Goal: Transaction & Acquisition: Book appointment/travel/reservation

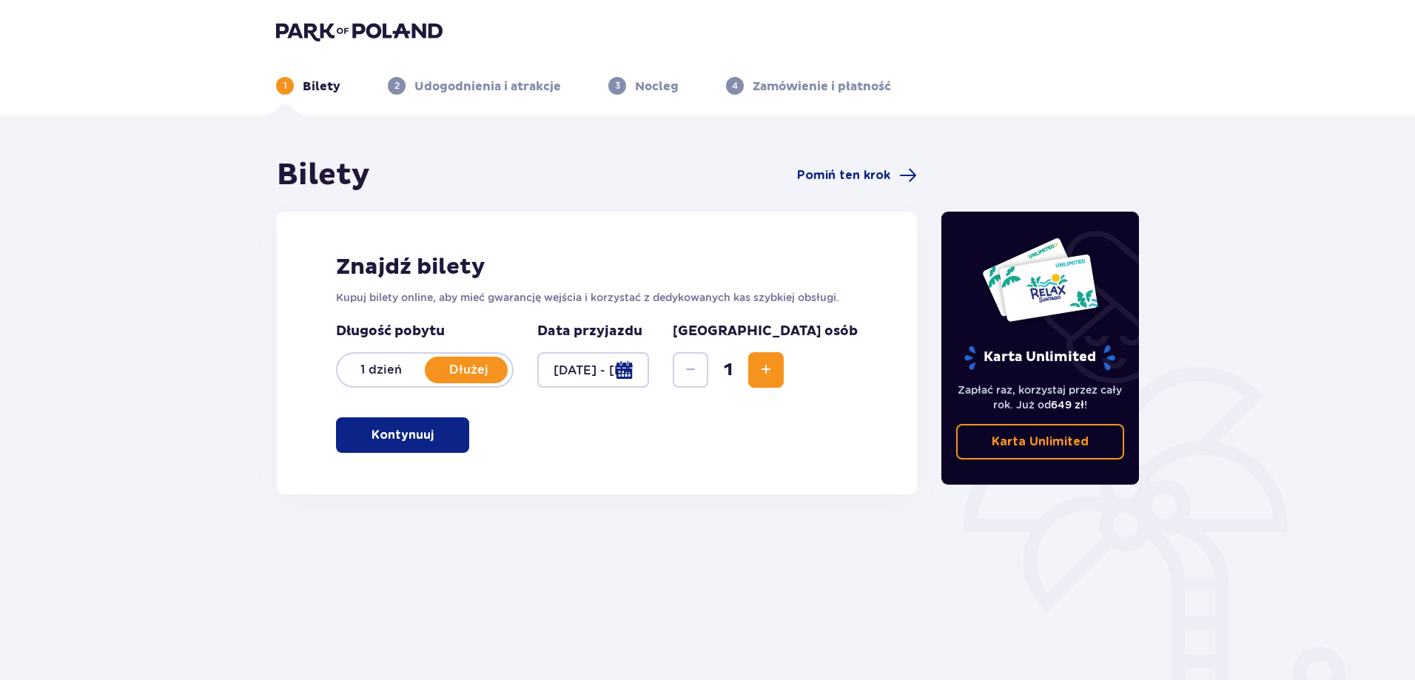
click at [775, 370] on span "Increase" at bounding box center [766, 370] width 18 height 18
click at [445, 454] on div "Znajdź bilety Kupuj bilety online, aby mieć gwarancję wejścia i korzystać z ded…" at bounding box center [597, 353] width 640 height 283
click at [414, 436] on p "Kontynuuj" at bounding box center [403, 435] width 62 height 16
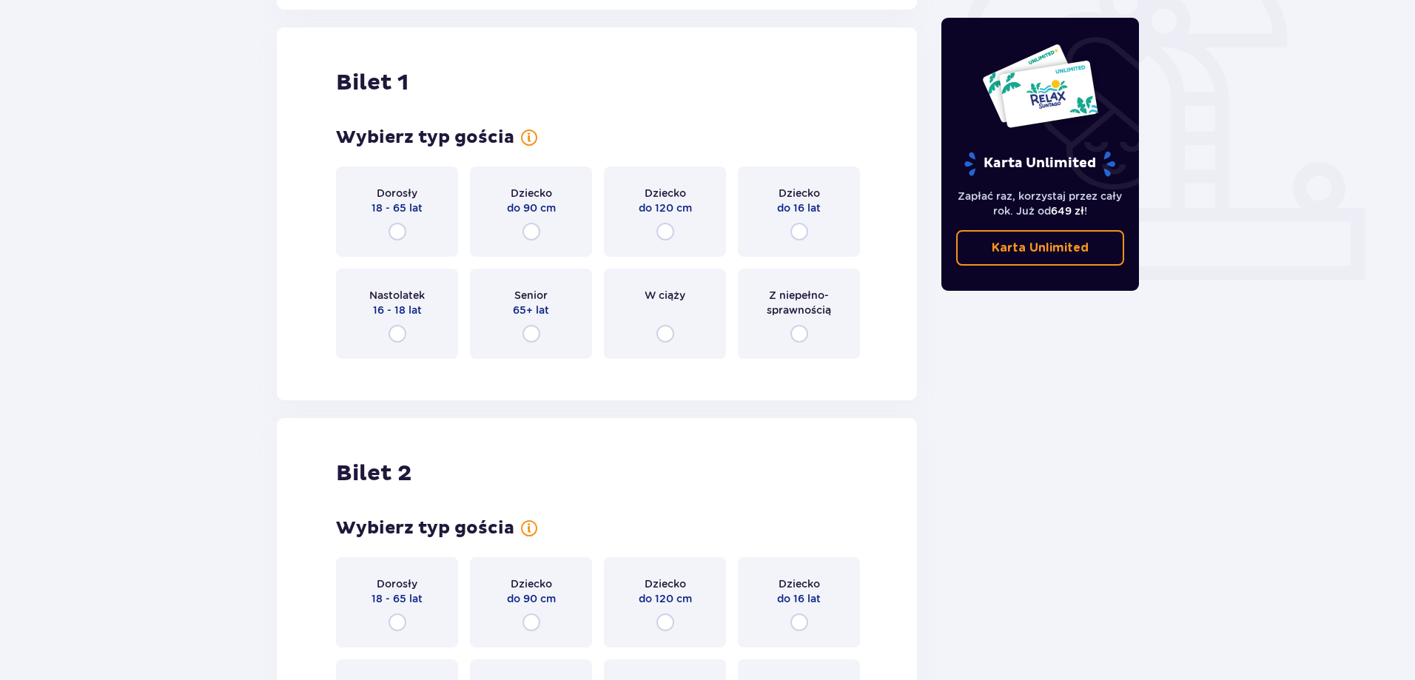
scroll to position [494, 0]
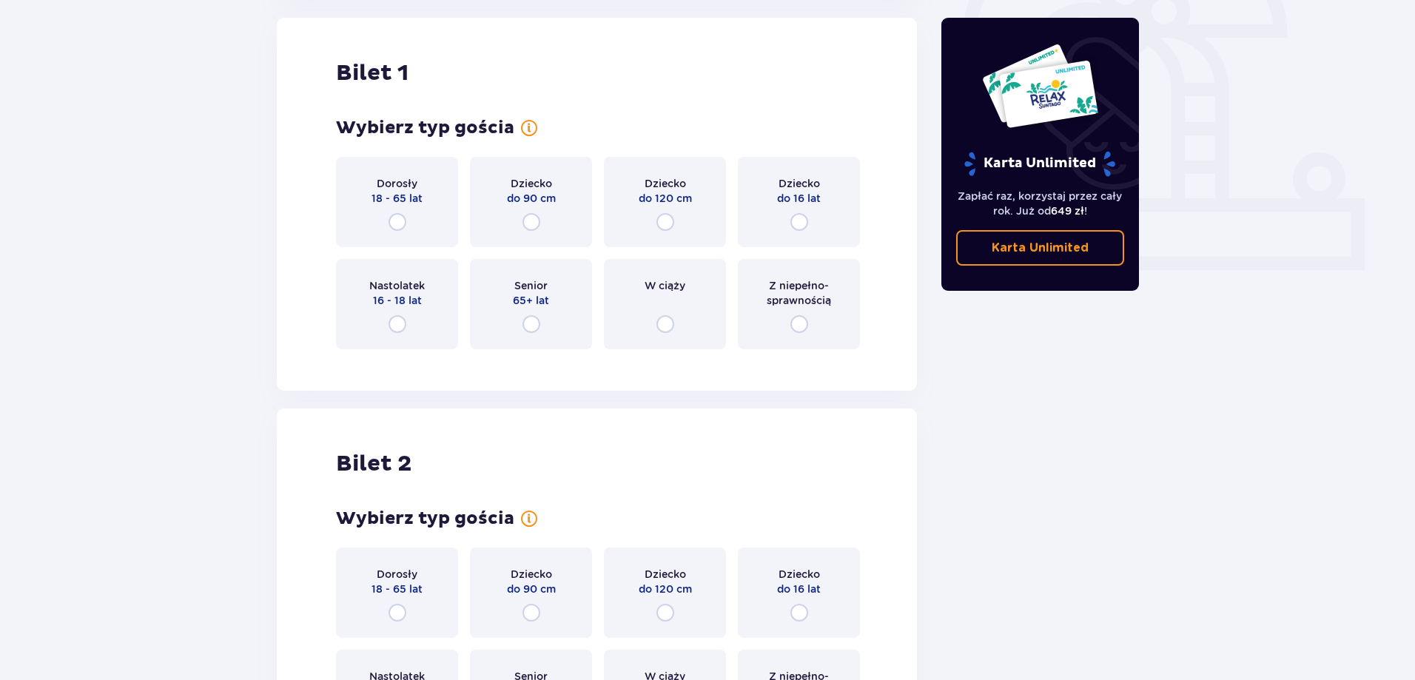
click at [433, 217] on div "Dorosły 18 - 65 lat" at bounding box center [397, 202] width 122 height 90
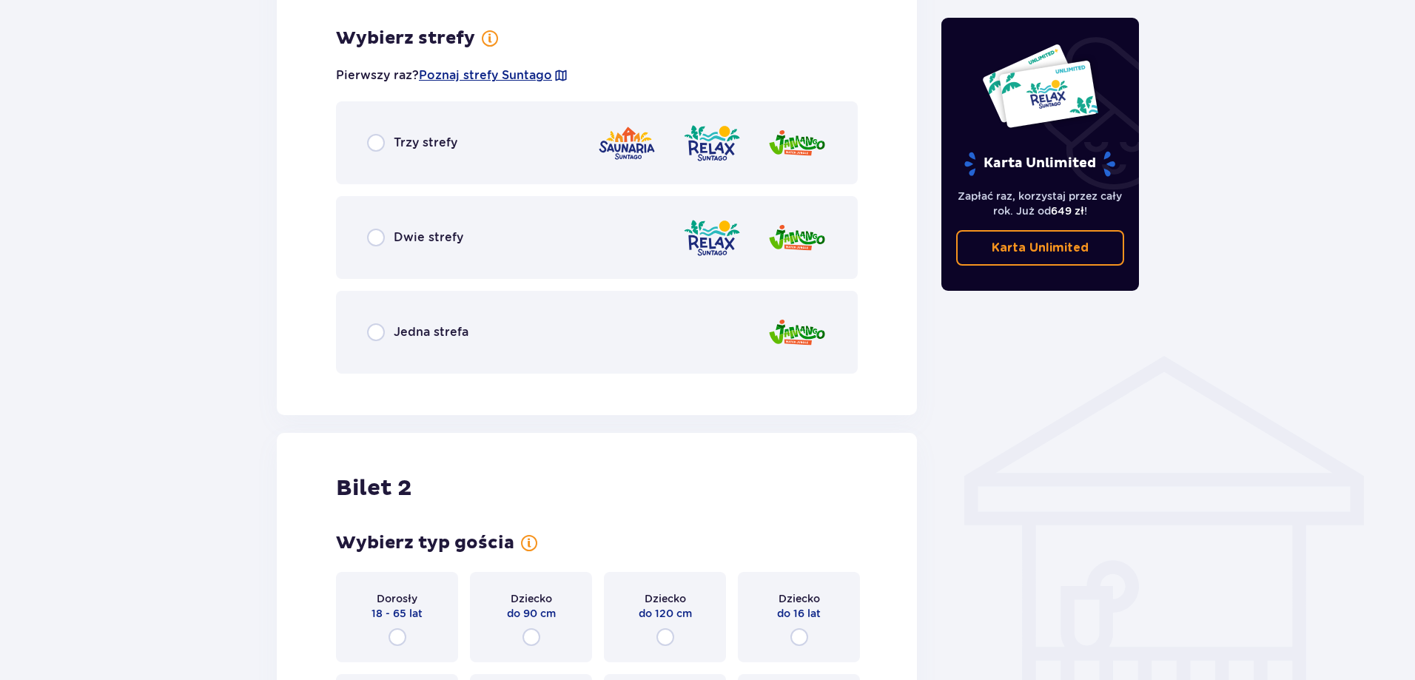
scroll to position [856, 0]
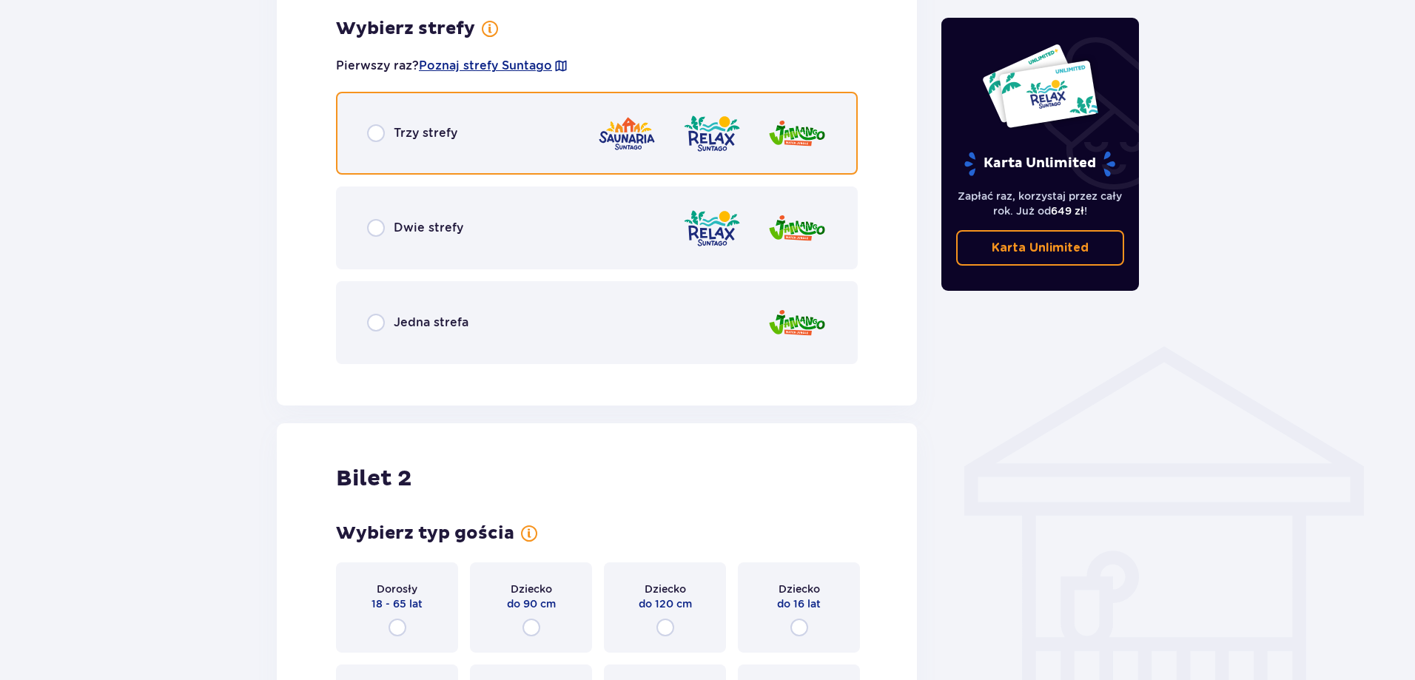
click at [376, 139] on input "radio" at bounding box center [376, 133] width 18 height 18
radio input "true"
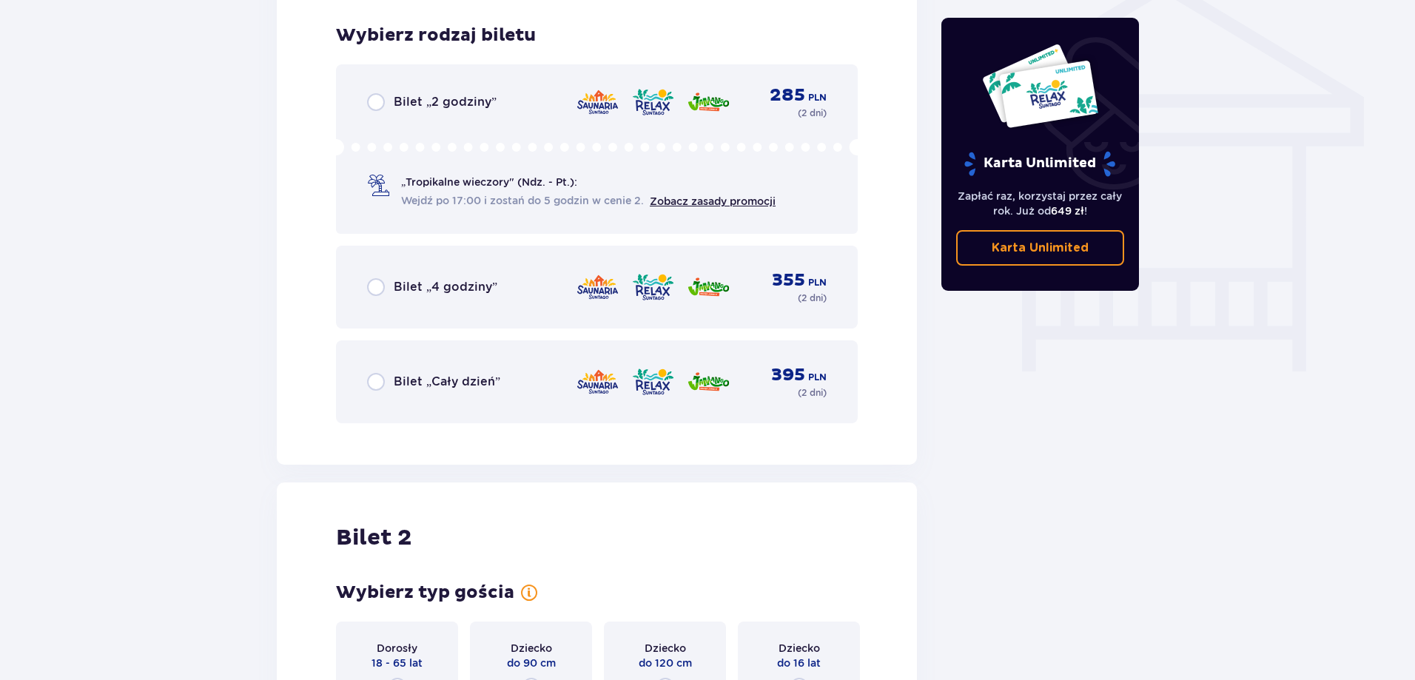
scroll to position [1232, 0]
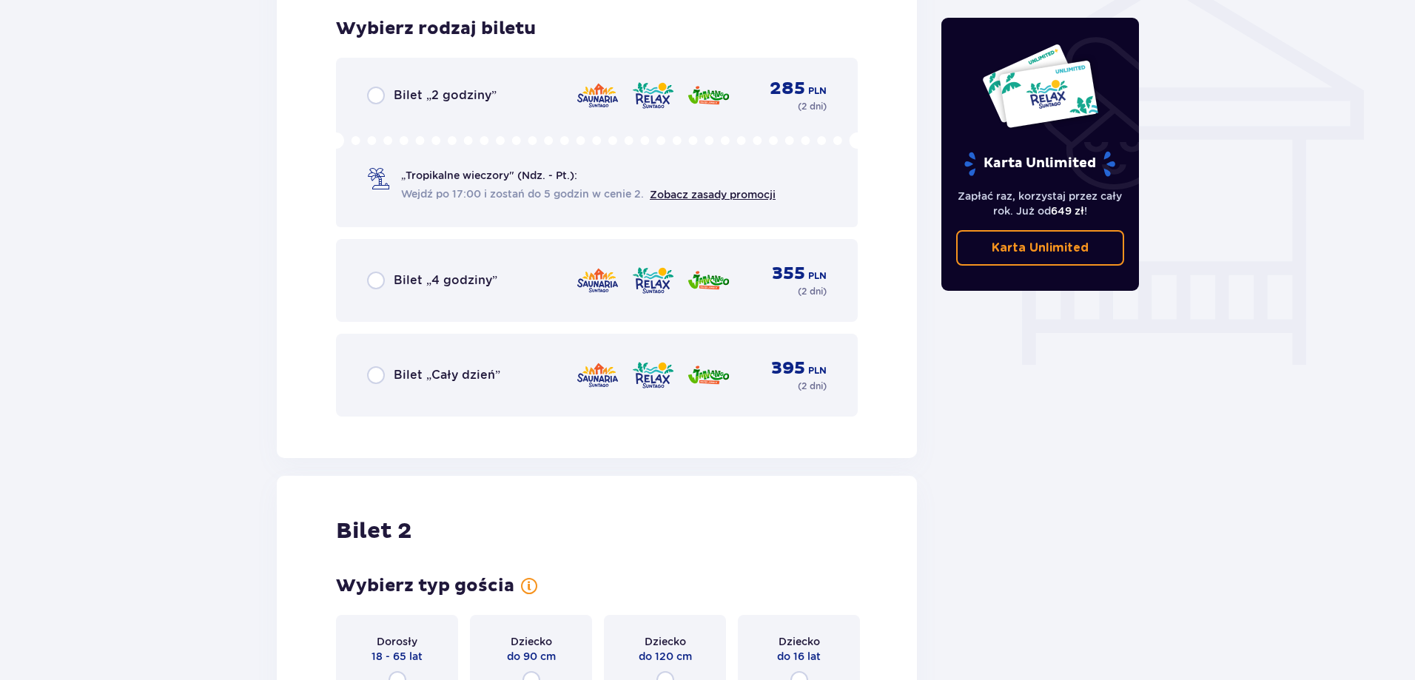
click at [377, 366] on div "Bilet „Cały dzień” 395 PLN ( 2 dni )" at bounding box center [597, 375] width 460 height 36
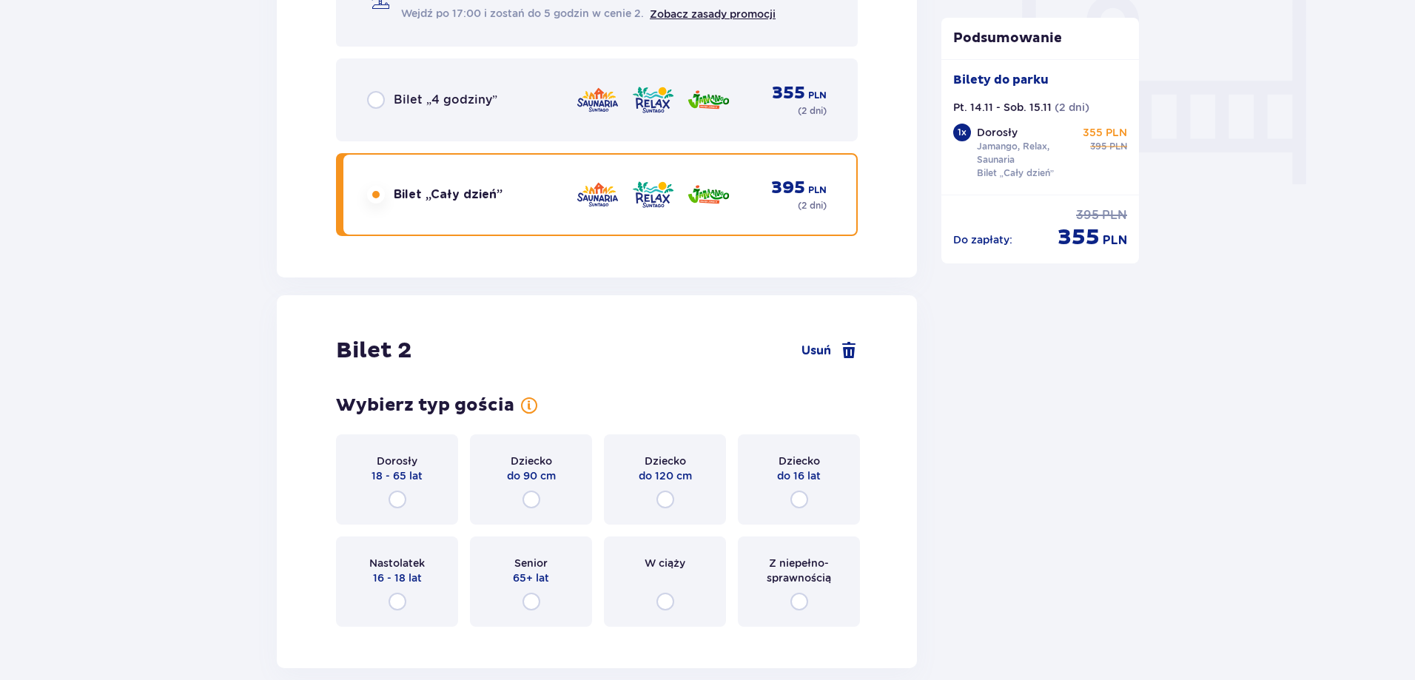
scroll to position [1560, 0]
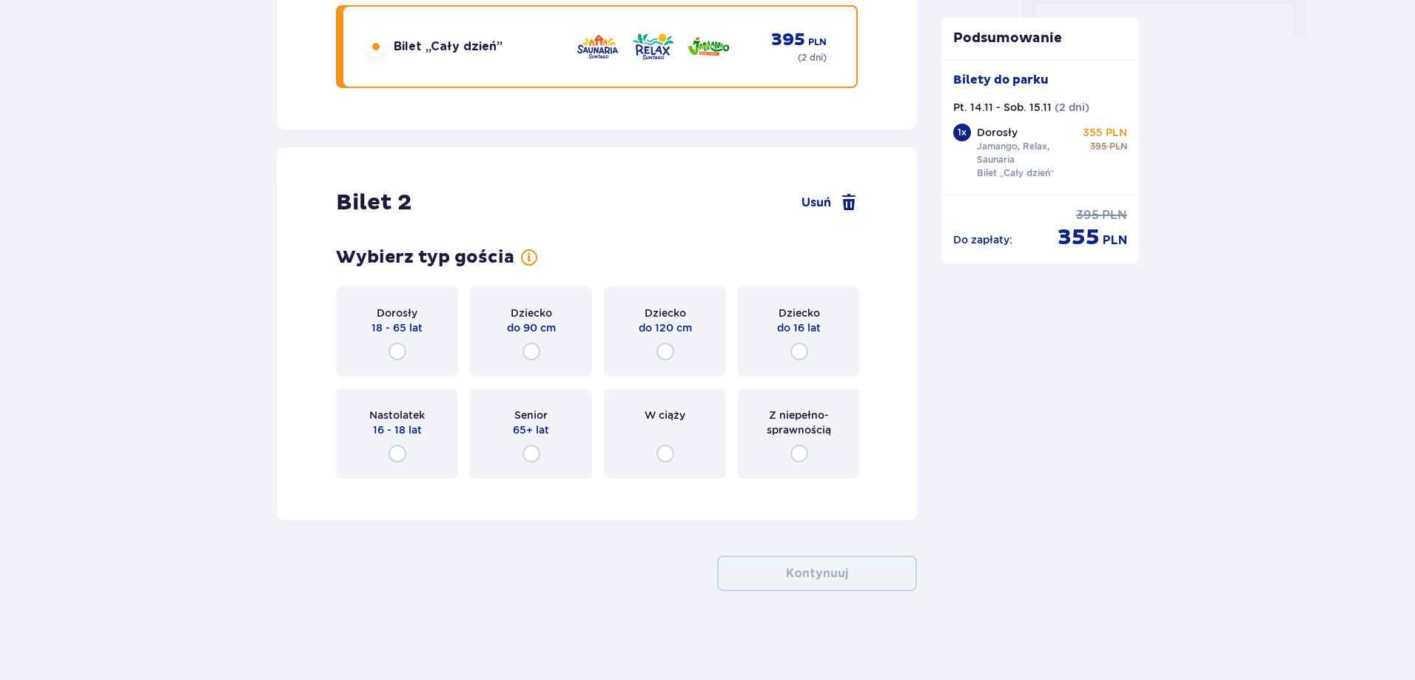
click at [401, 330] on p "18 - 65 lat" at bounding box center [397, 327] width 51 height 15
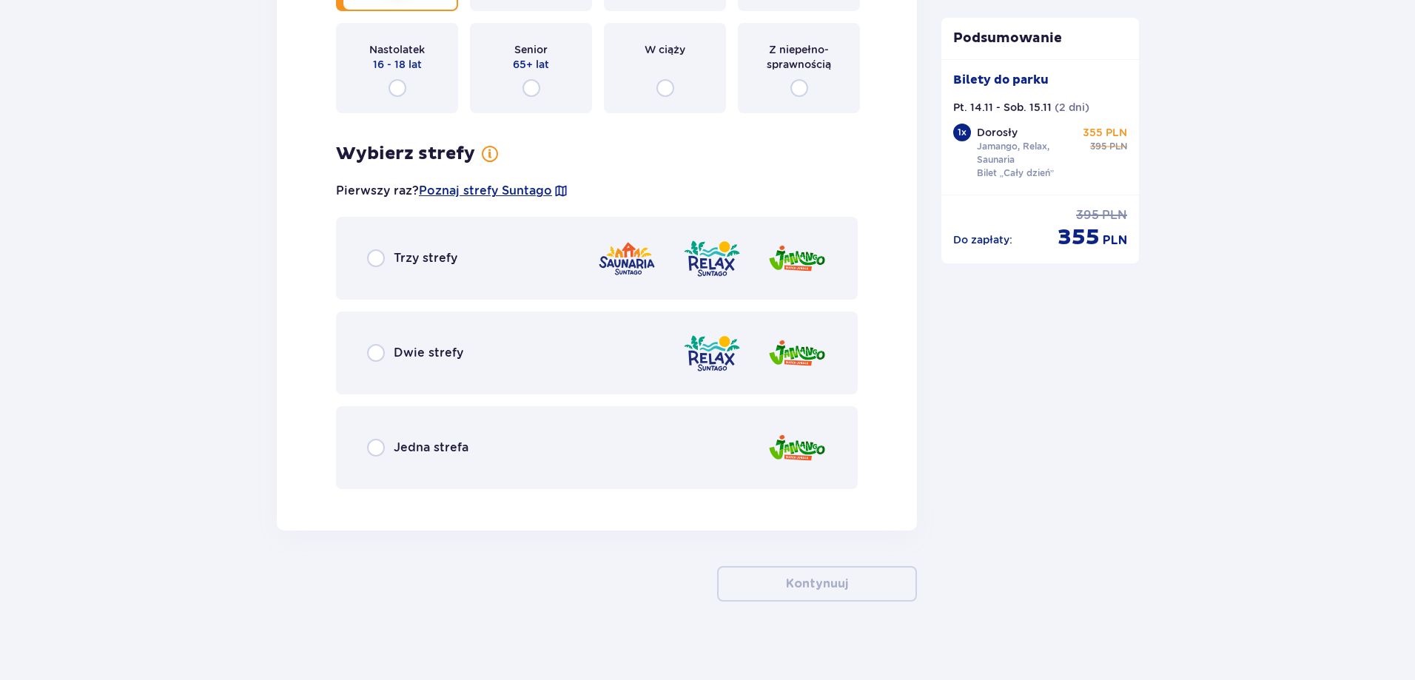
scroll to position [1936, 0]
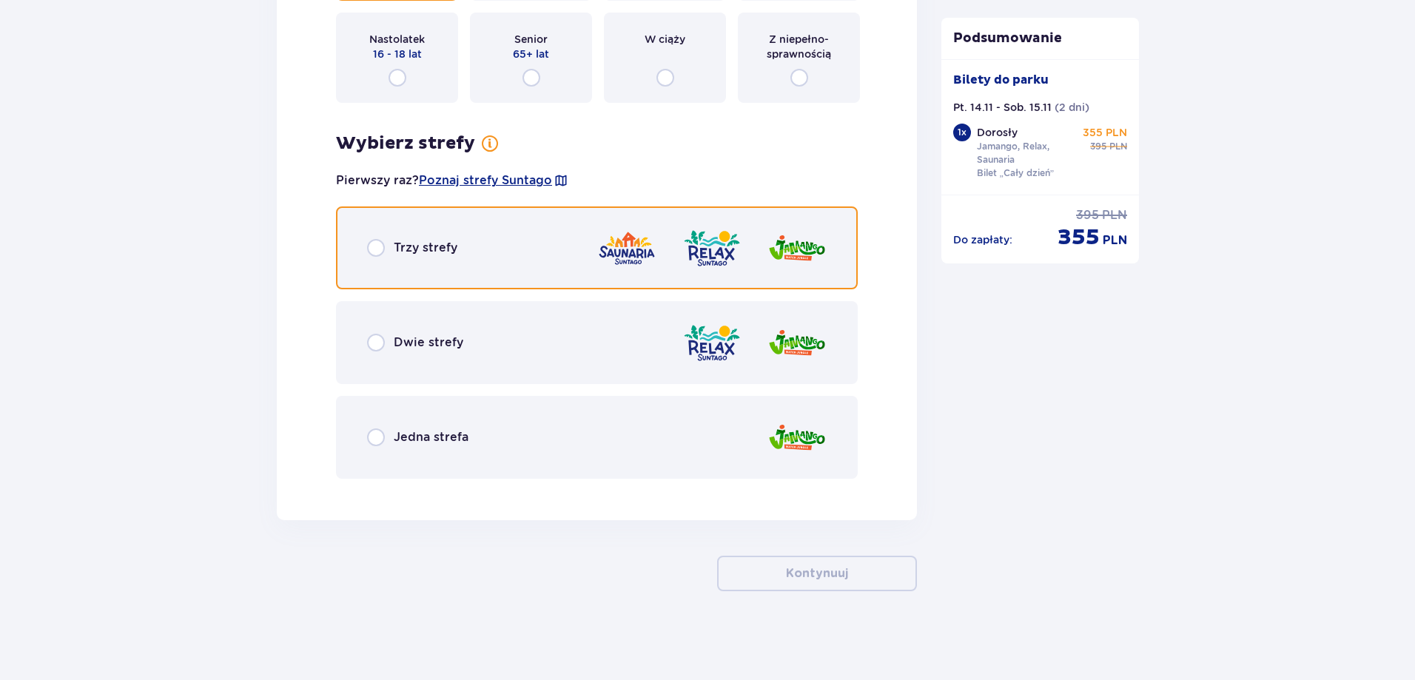
click at [373, 255] on input "radio" at bounding box center [376, 248] width 18 height 18
radio input "true"
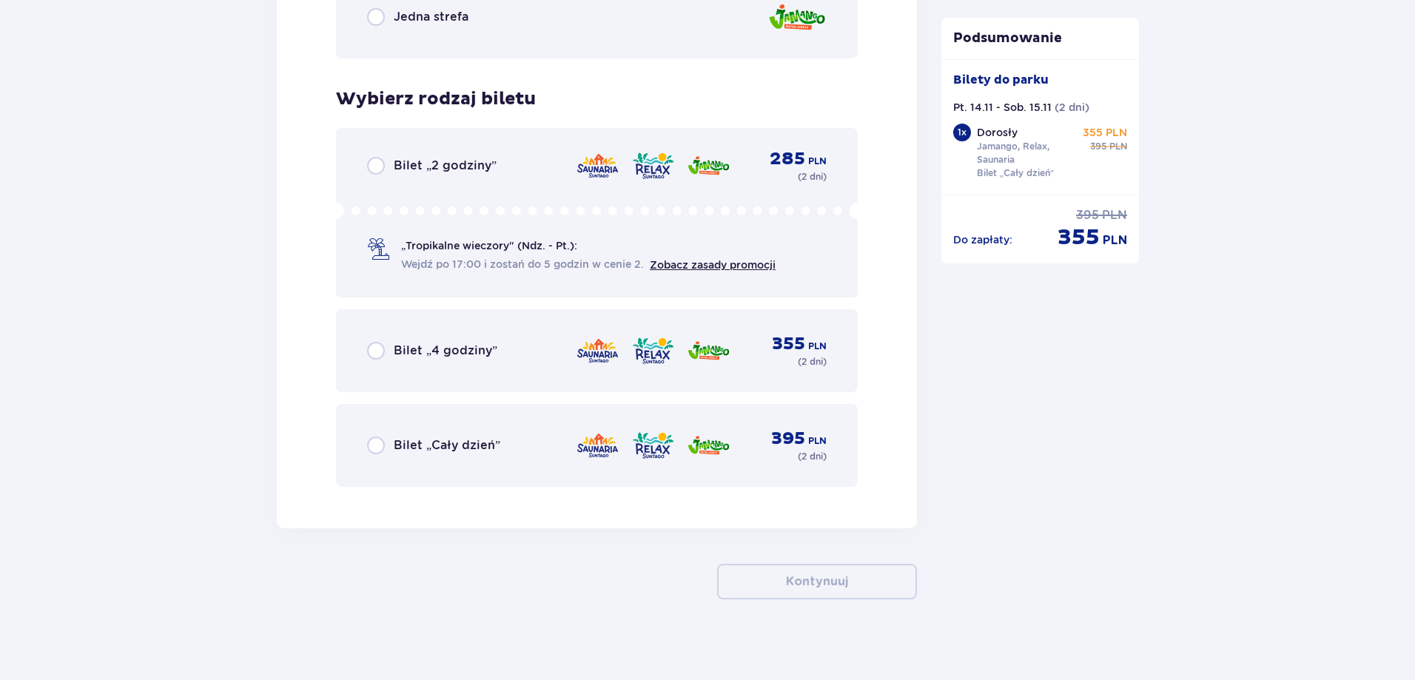
scroll to position [2365, 0]
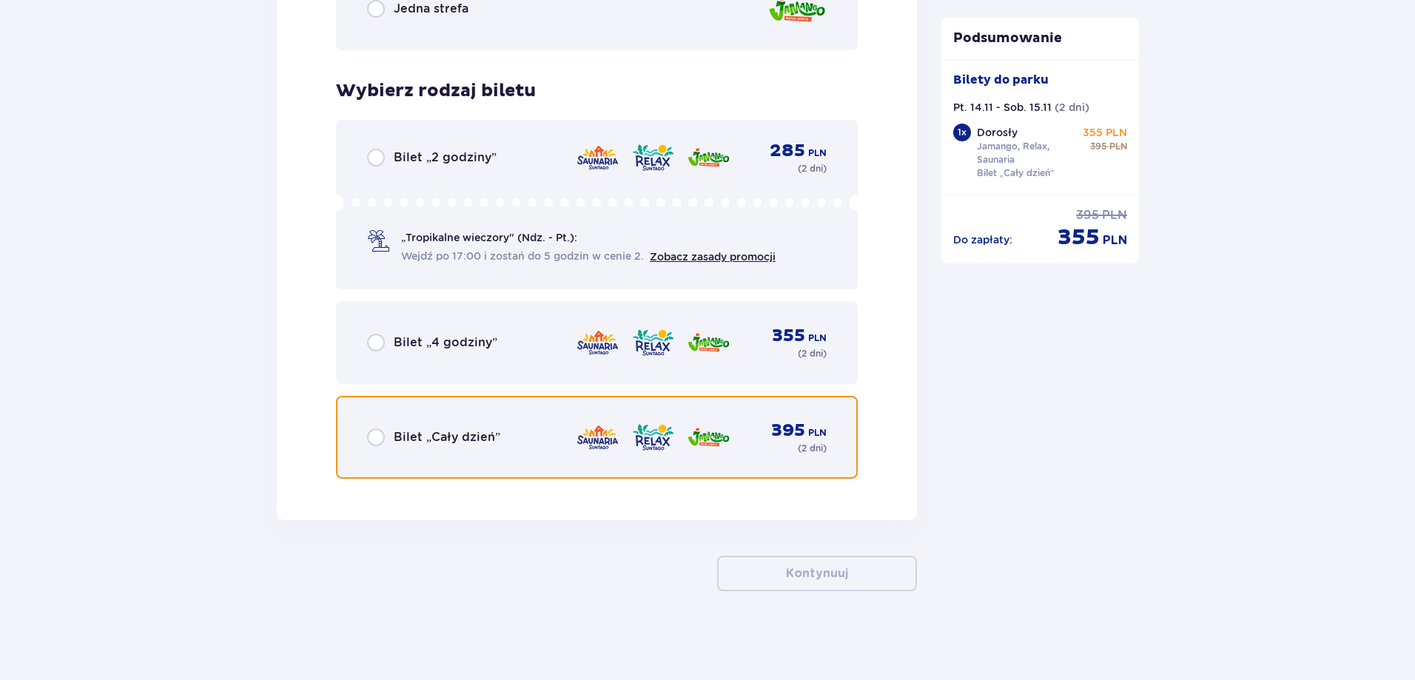
click at [381, 429] on input "radio" at bounding box center [376, 438] width 18 height 18
radio input "true"
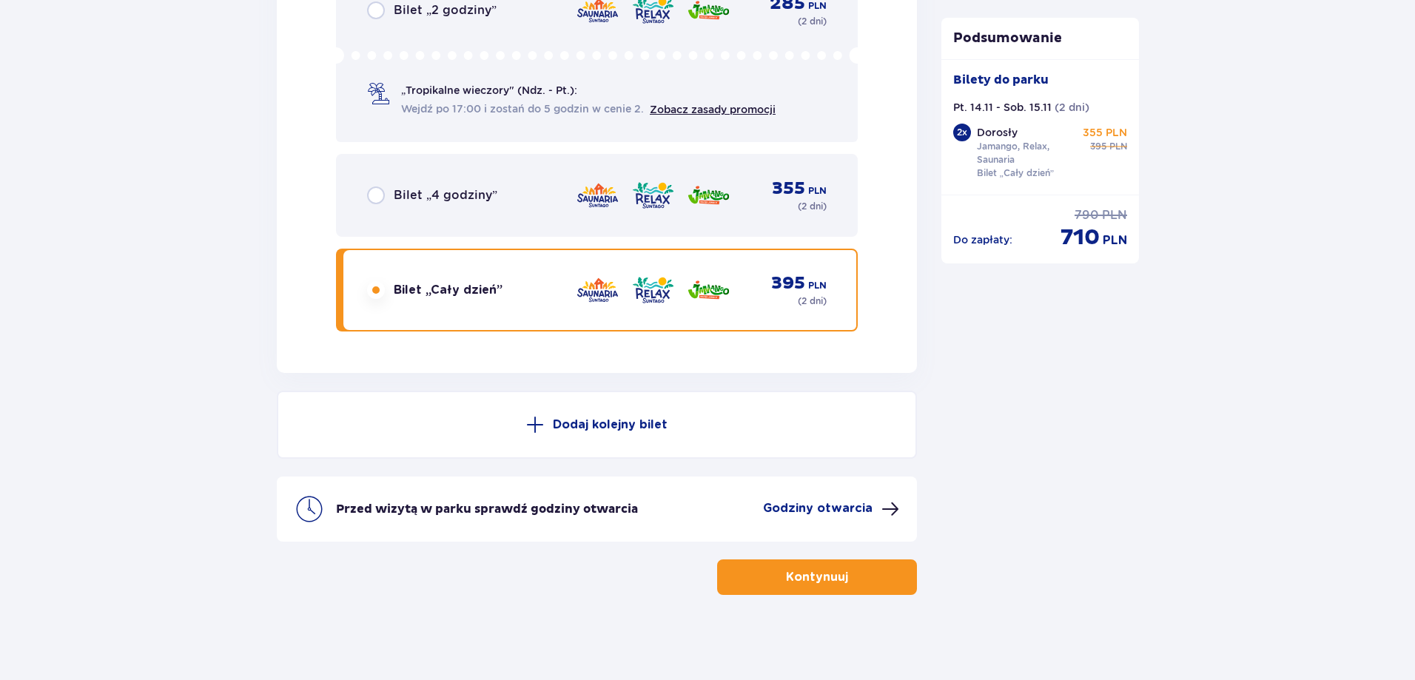
scroll to position [2516, 0]
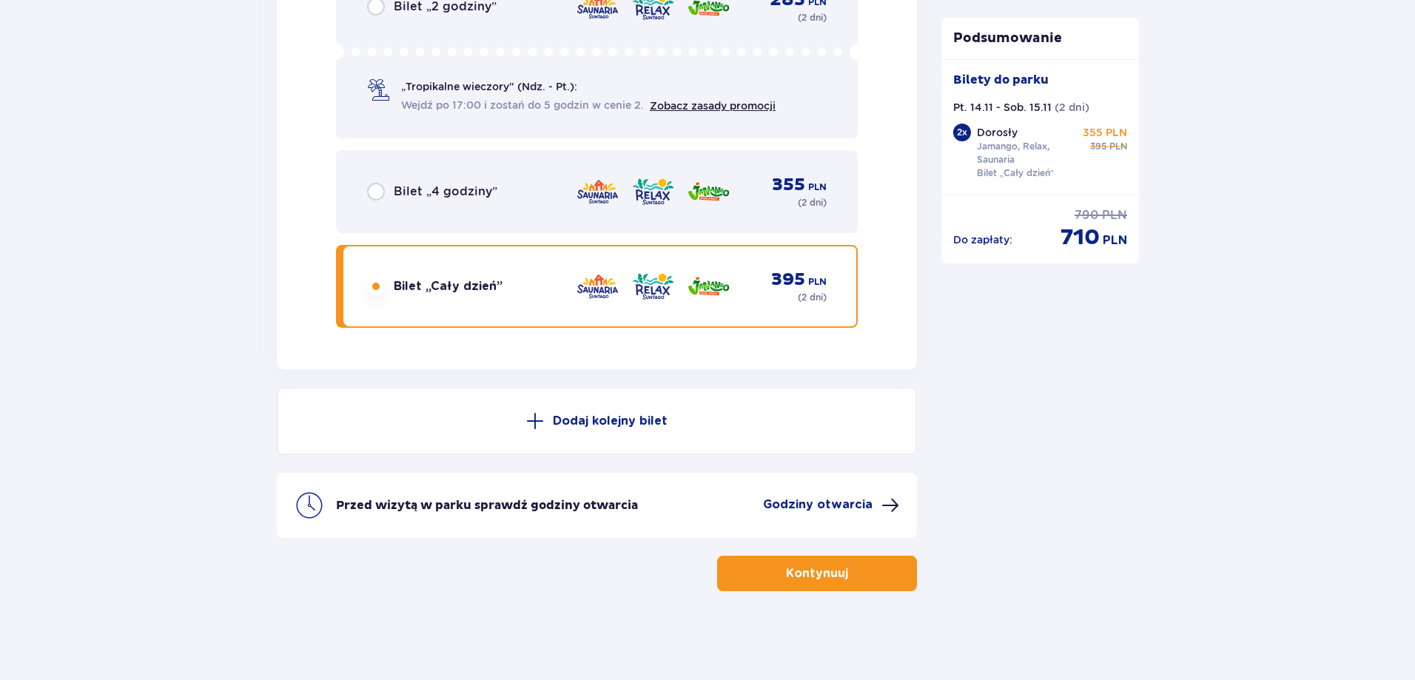
click at [845, 576] on span "button" at bounding box center [851, 574] width 18 height 18
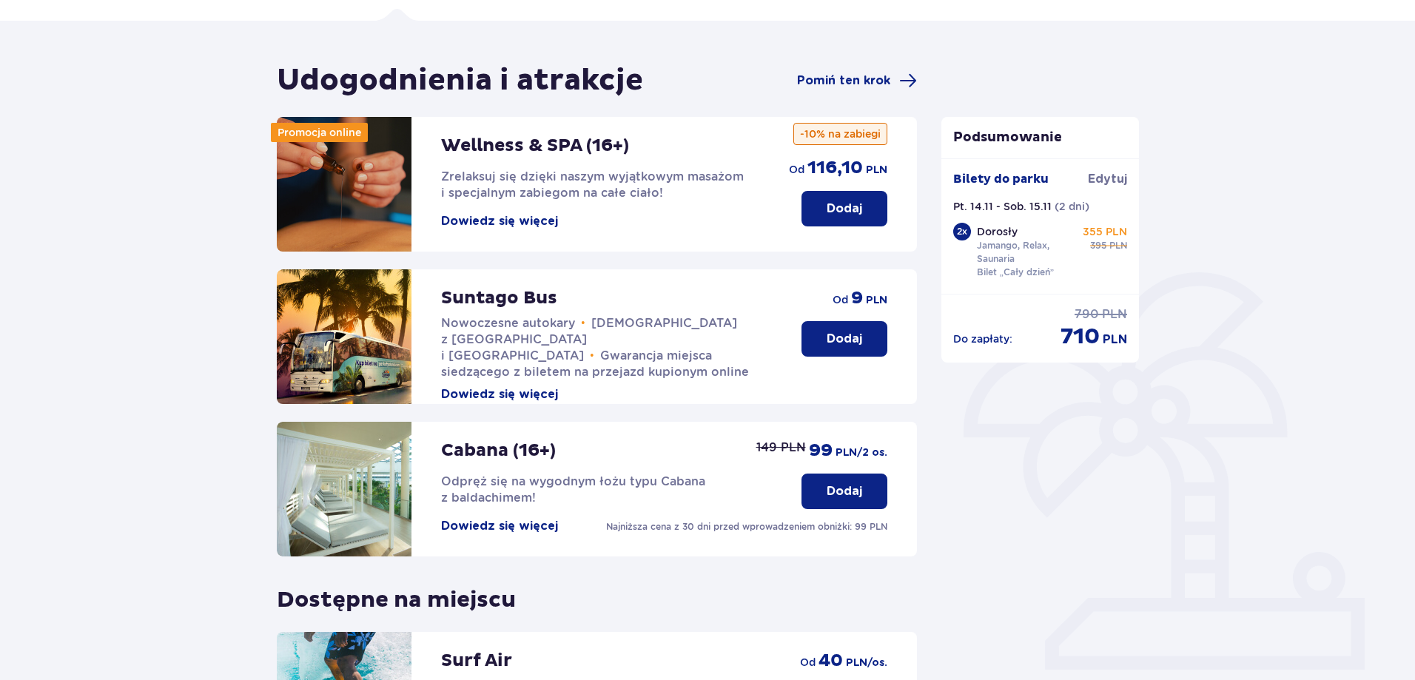
scroll to position [74, 0]
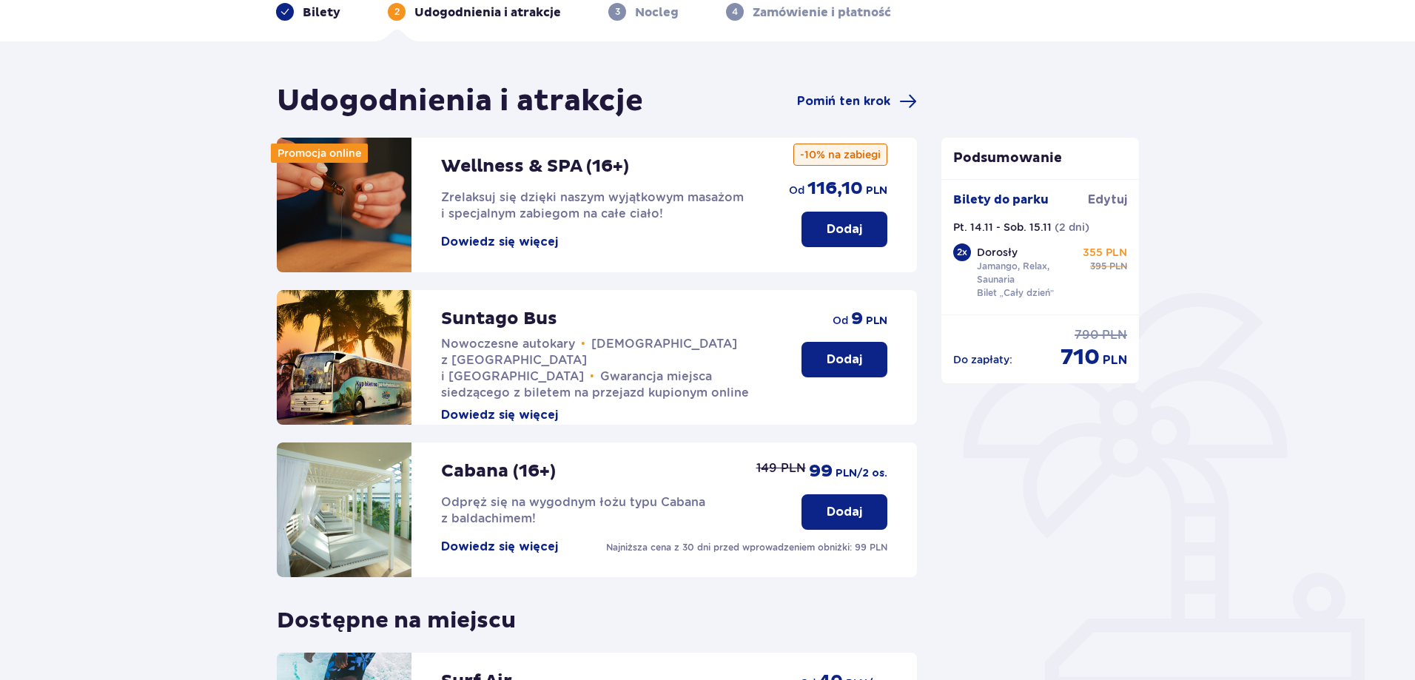
click at [822, 231] on button "Dodaj" at bounding box center [845, 230] width 86 height 36
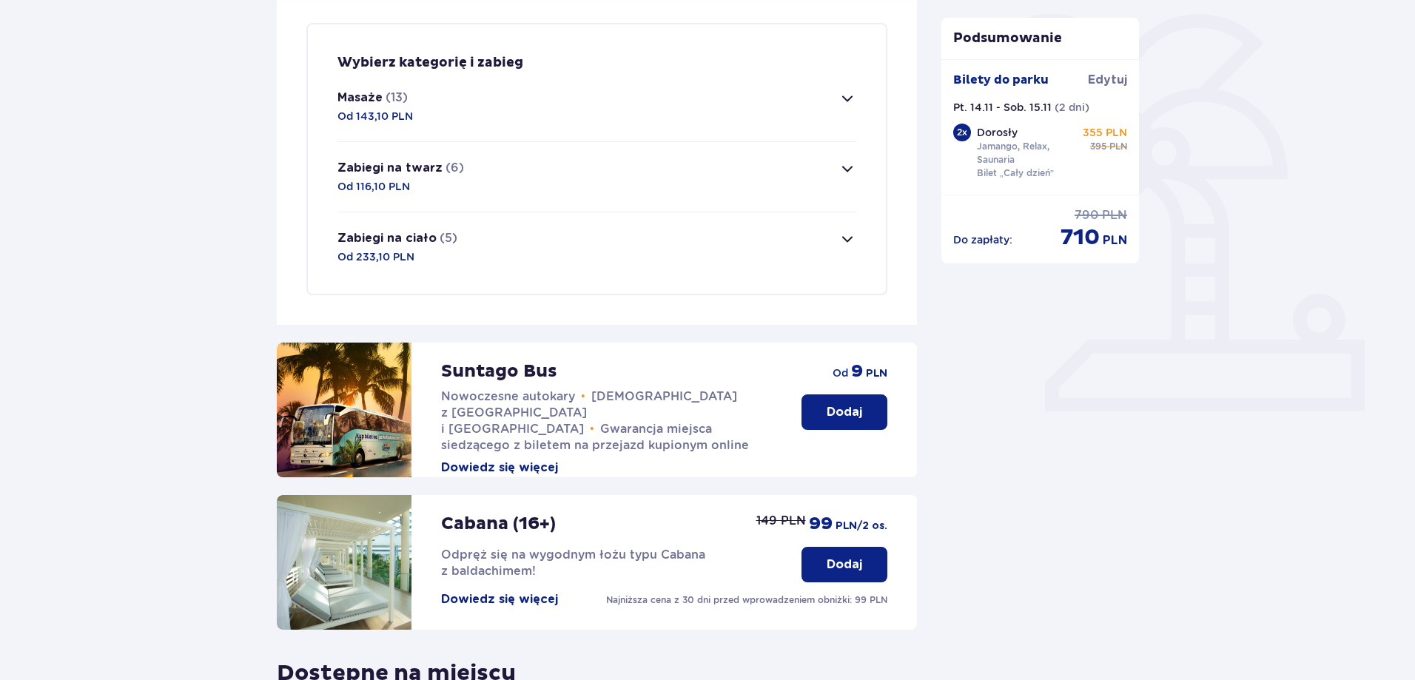
scroll to position [358, 0]
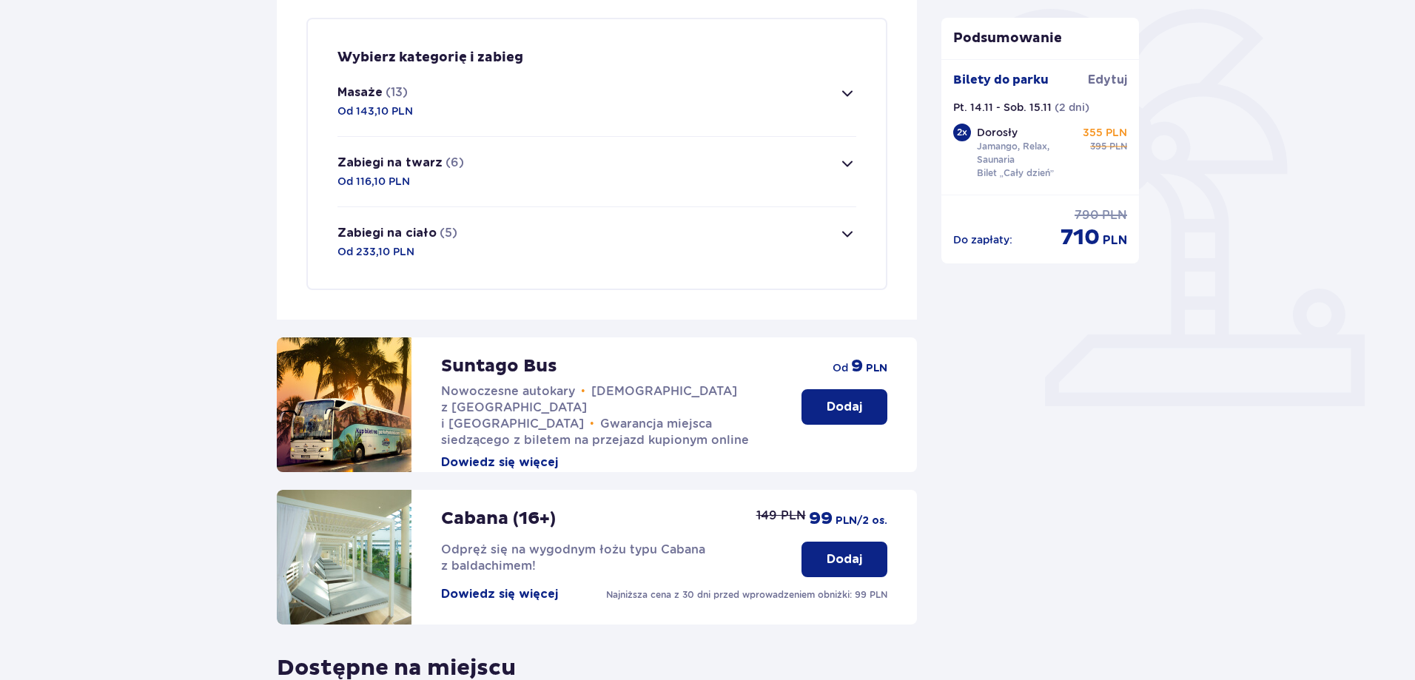
click at [568, 109] on button "Masaże (13) Od 143,10 PLN" at bounding box center [597, 102] width 519 height 70
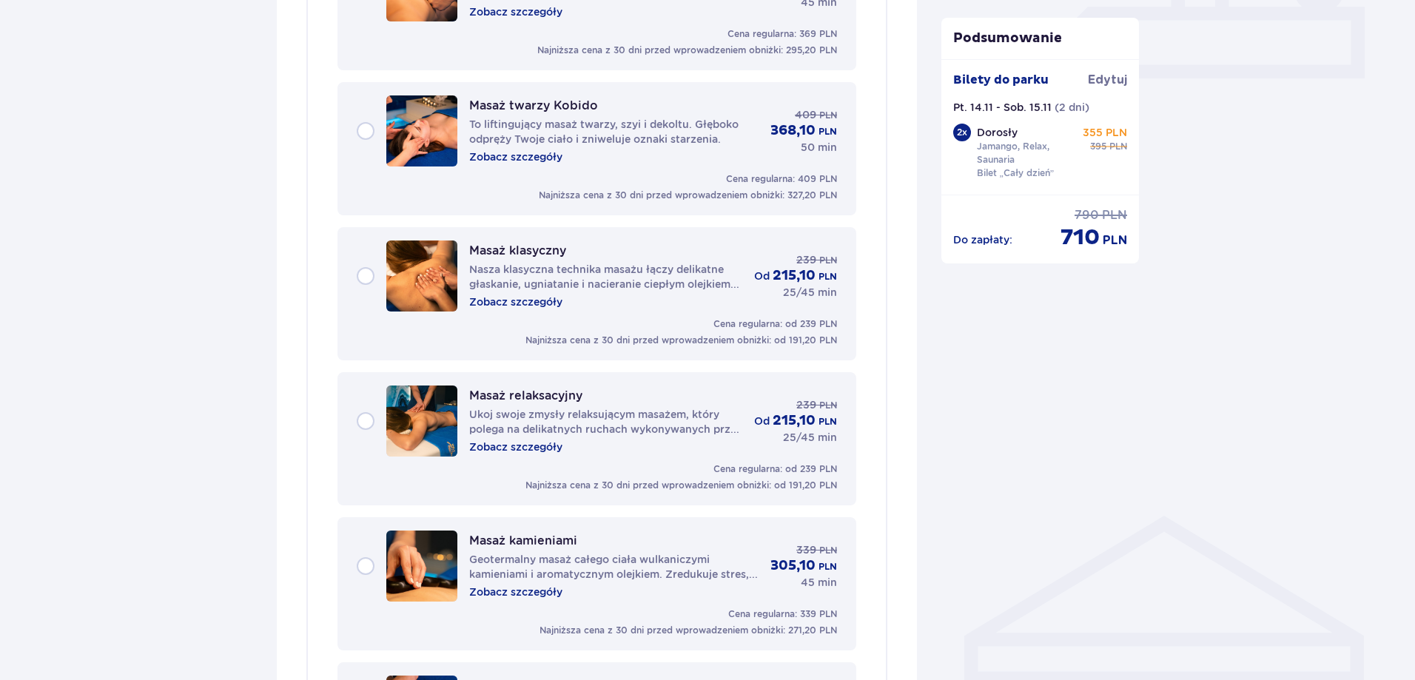
scroll to position [647, 0]
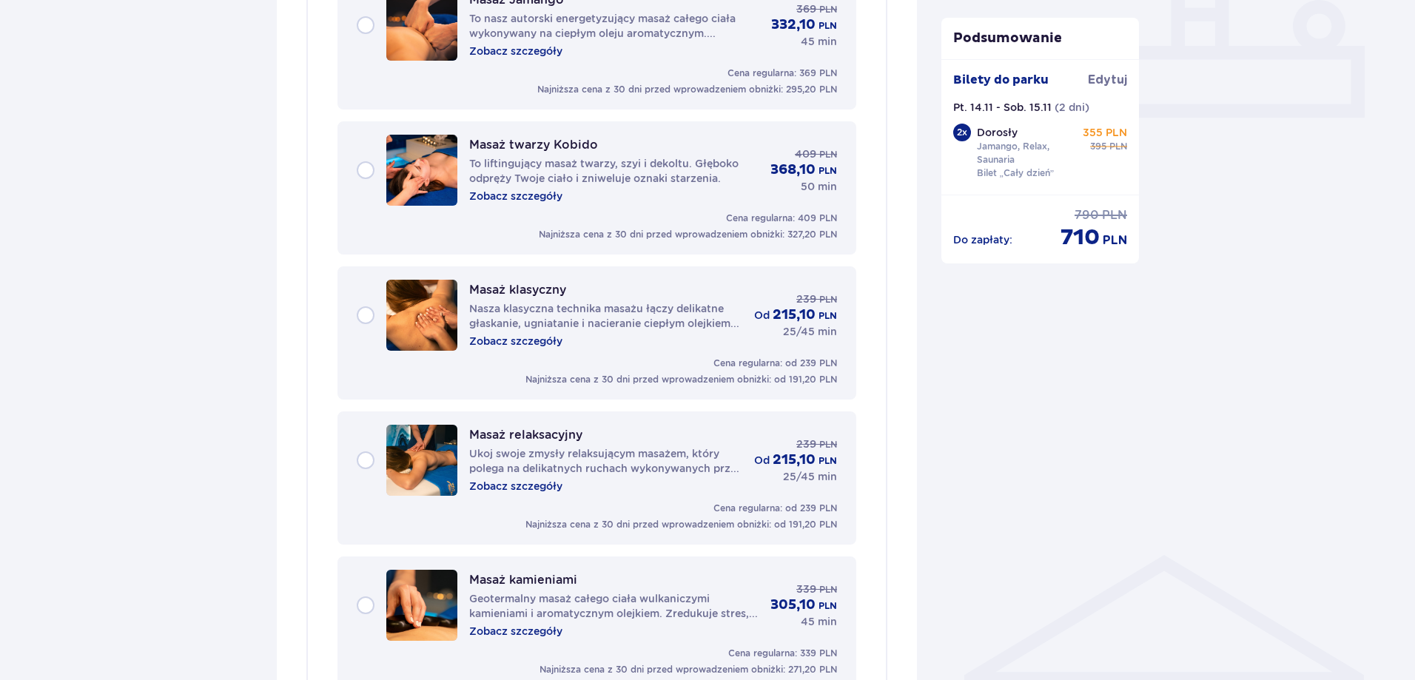
click at [372, 458] on div "Masaż relaksacyjny Ukoj swoje zmysły relaksującym masażem, który polega na deli…" at bounding box center [597, 460] width 480 height 71
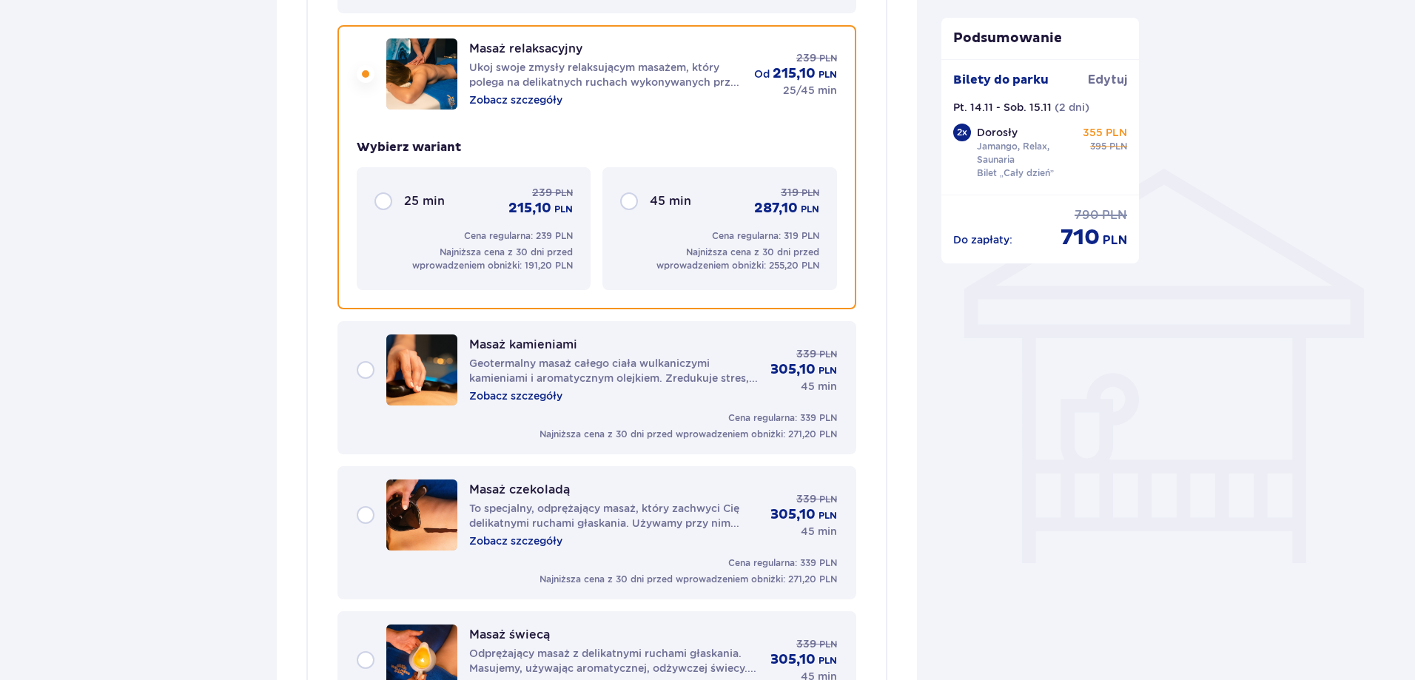
scroll to position [1041, 0]
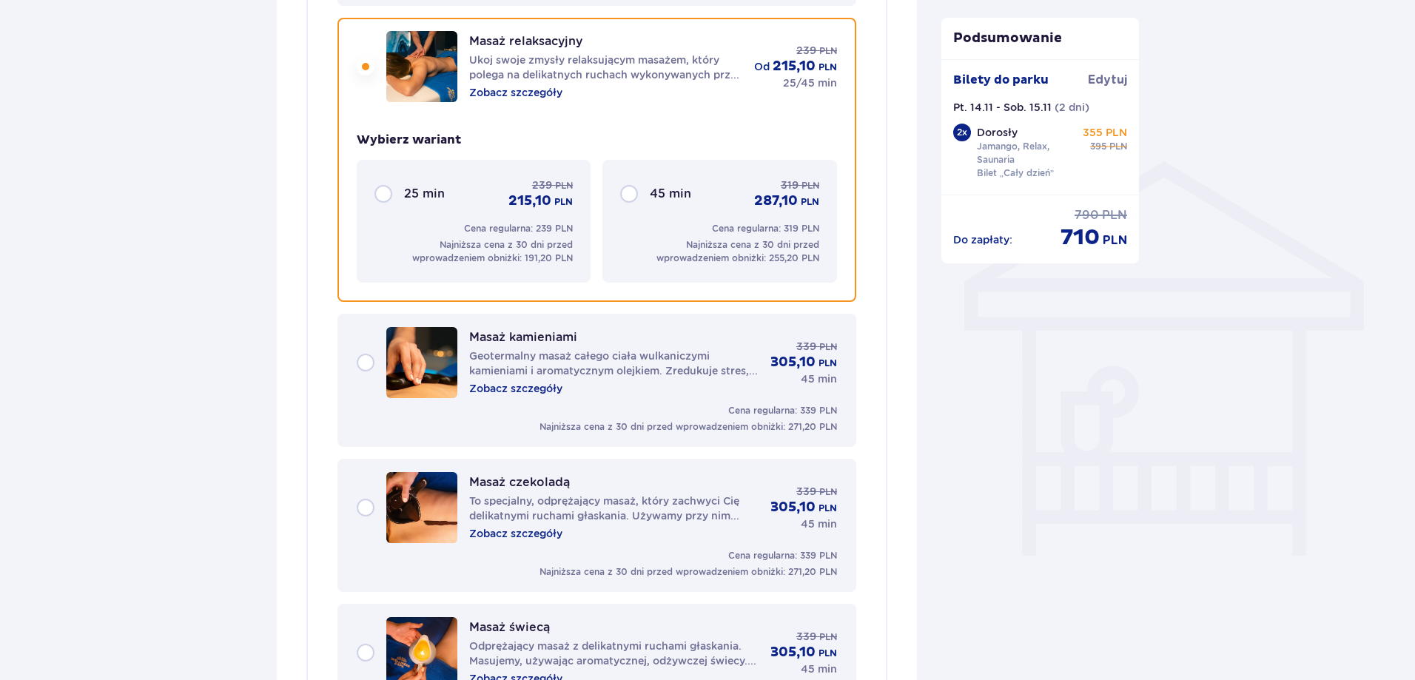
click at [383, 195] on div "25 min 239 PLN 215,10 PLN" at bounding box center [474, 194] width 198 height 33
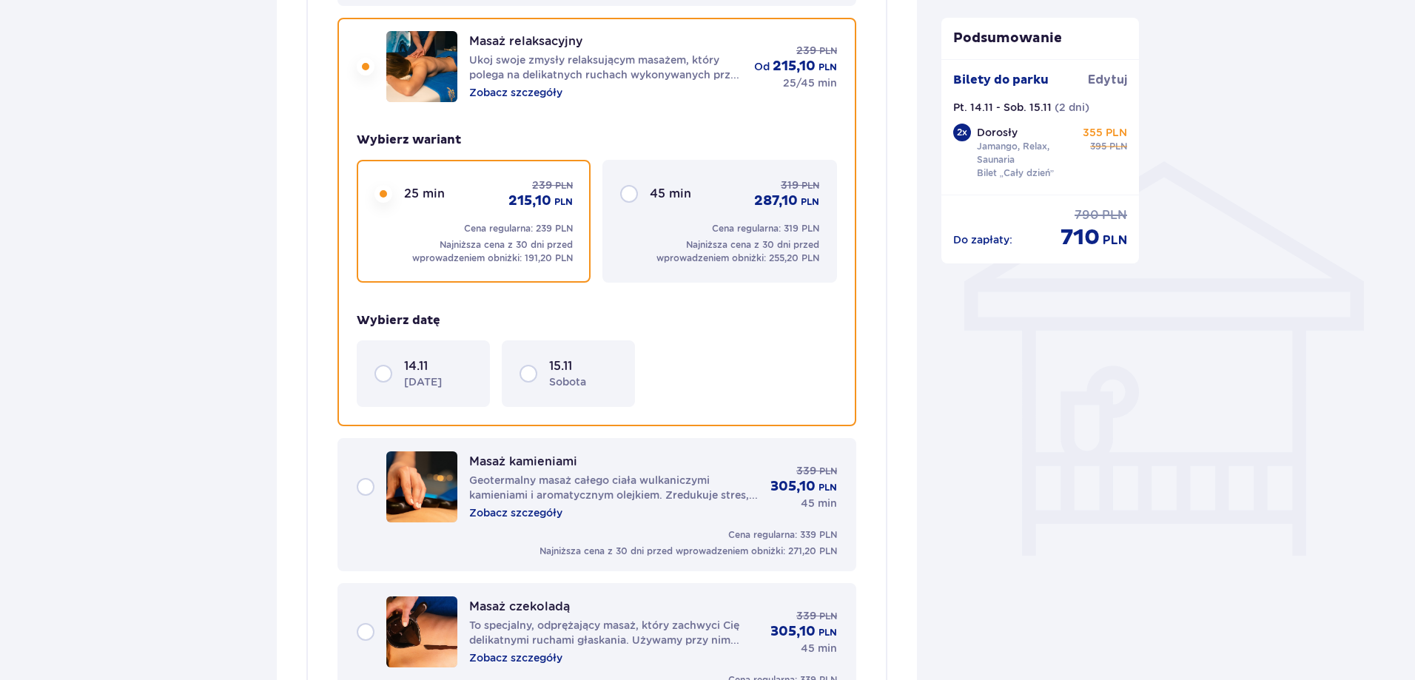
click at [386, 375] on div "14.11 [DATE]" at bounding box center [424, 373] width 98 height 31
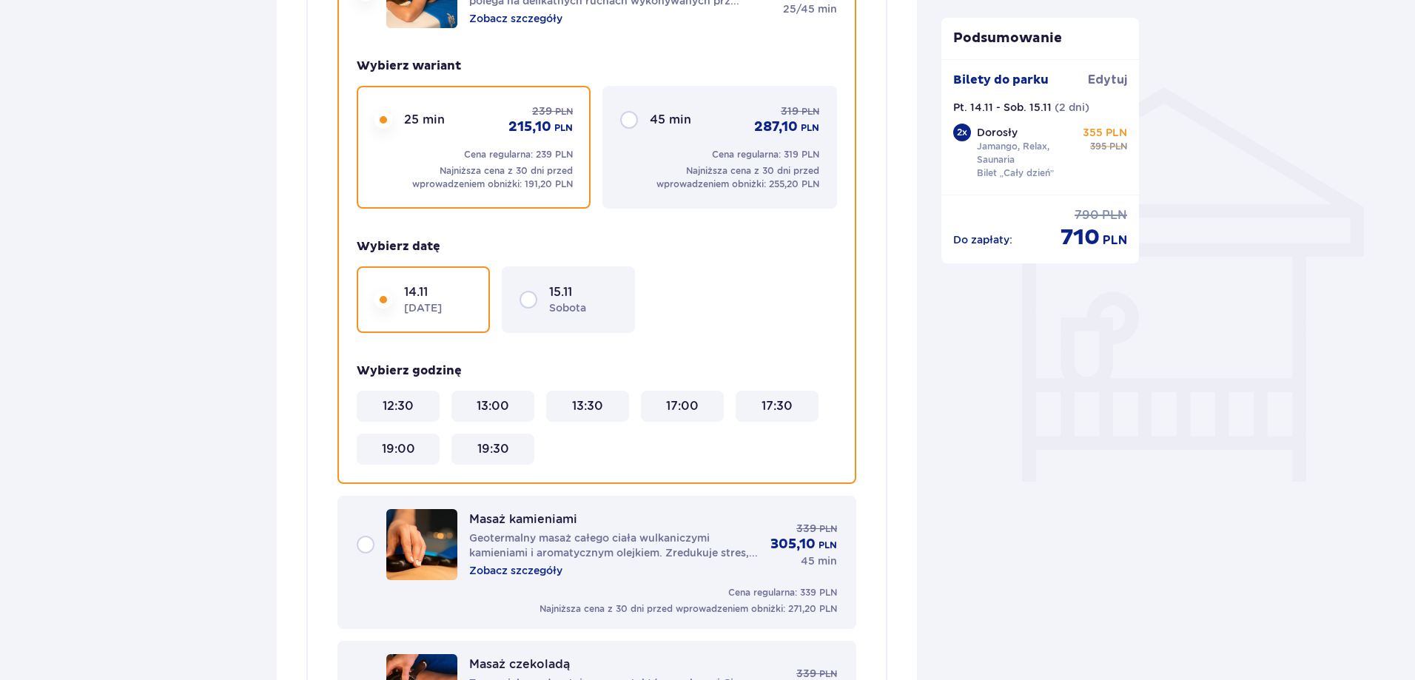
scroll to position [1189, 0]
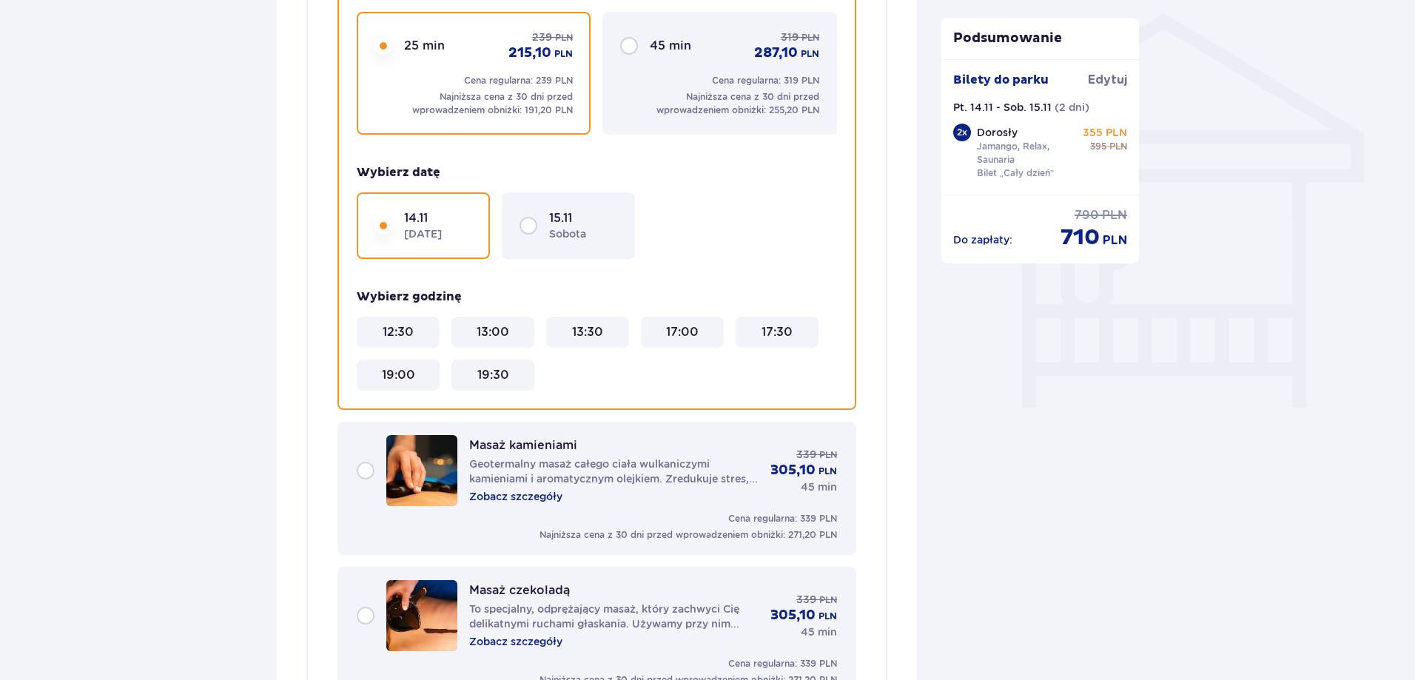
click at [486, 335] on 13\ "13:00" at bounding box center [493, 332] width 33 height 16
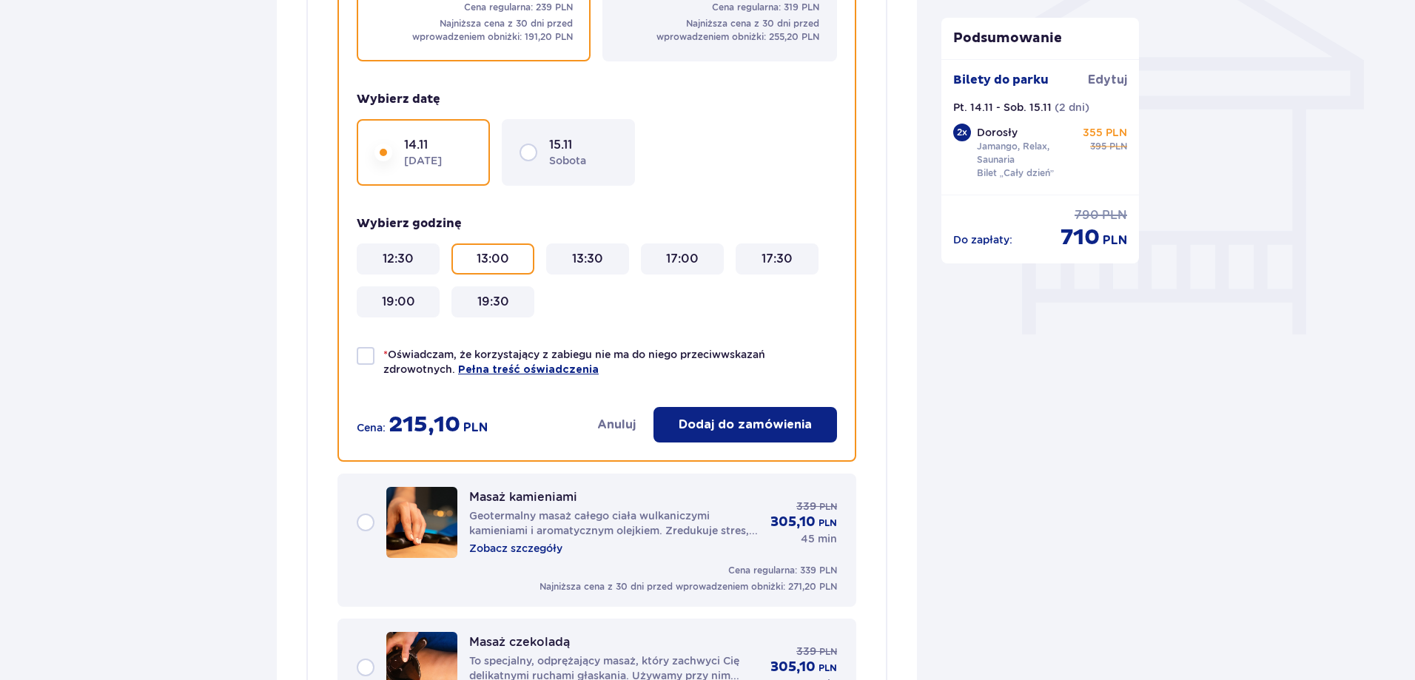
scroll to position [1263, 0]
click at [370, 353] on div at bounding box center [366, 355] width 18 height 18
checkbox input "true"
click at [713, 412] on button "Dodaj do zamówienia" at bounding box center [746, 424] width 184 height 36
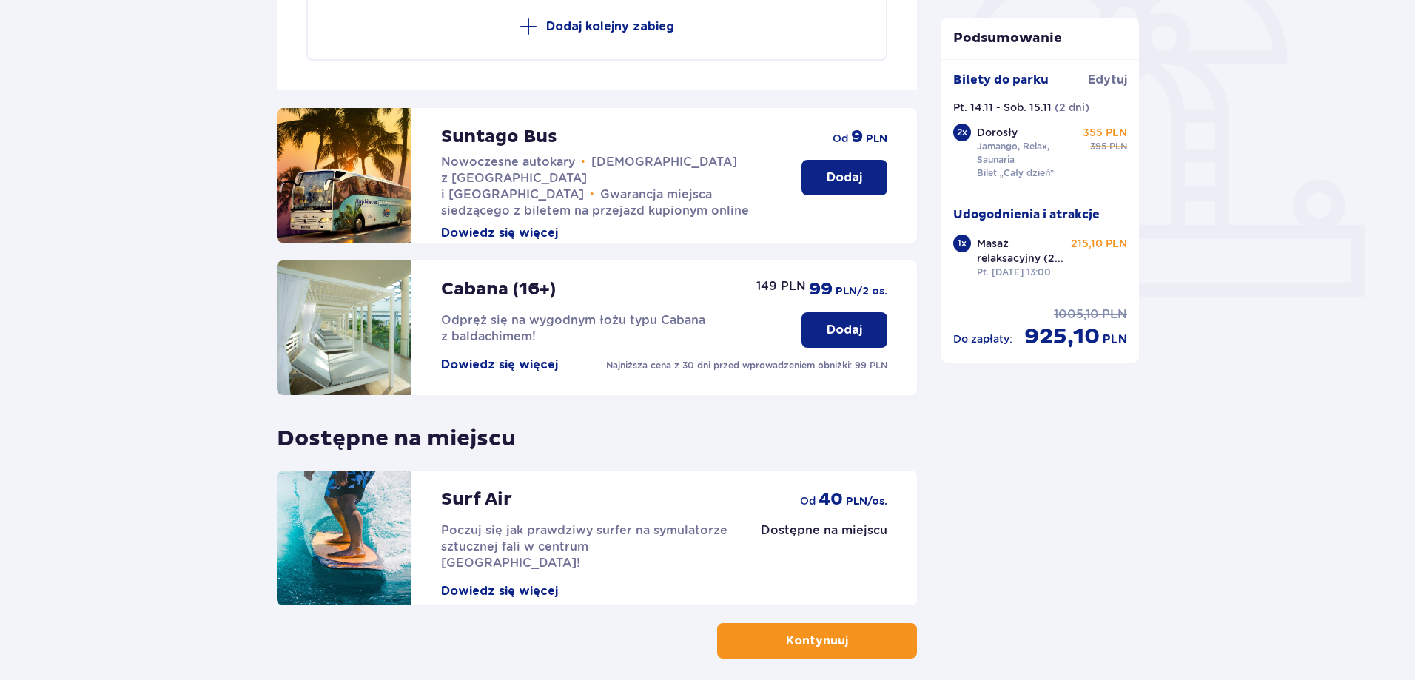
scroll to position [535, 0]
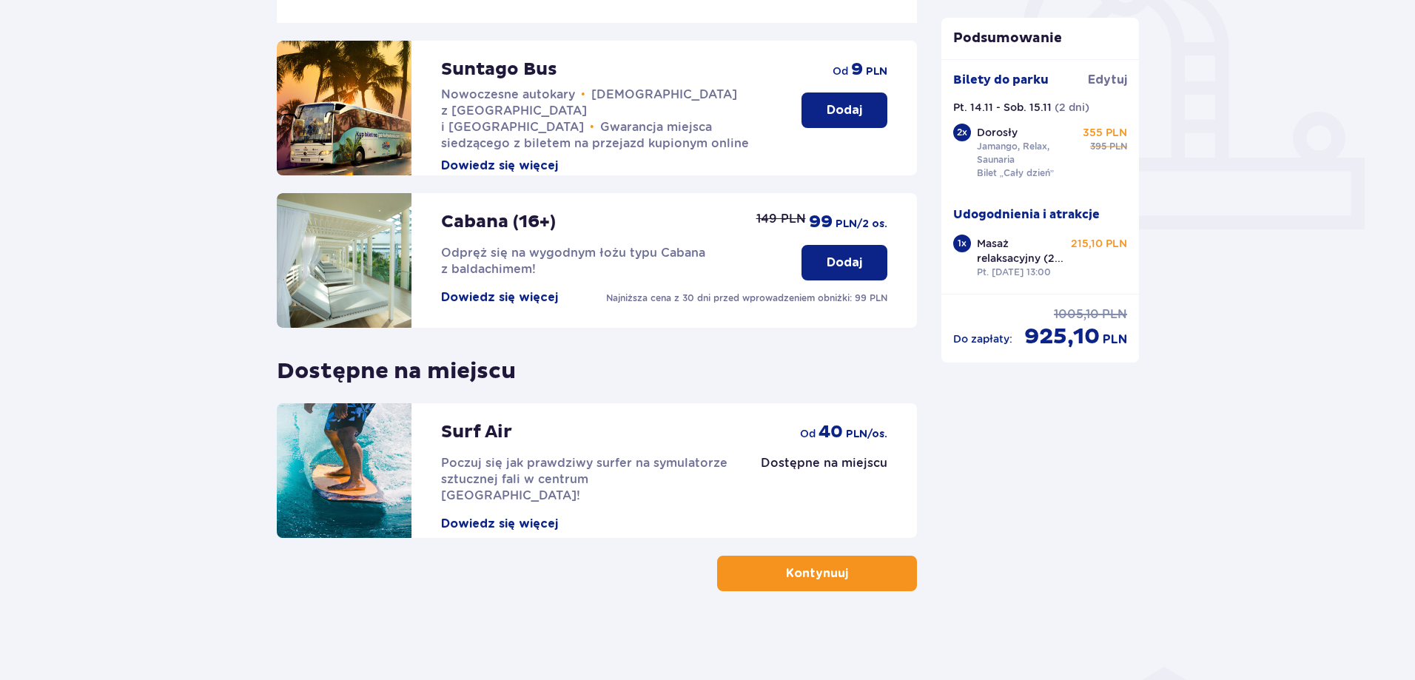
click at [840, 267] on p "Dodaj" at bounding box center [845, 263] width 36 height 16
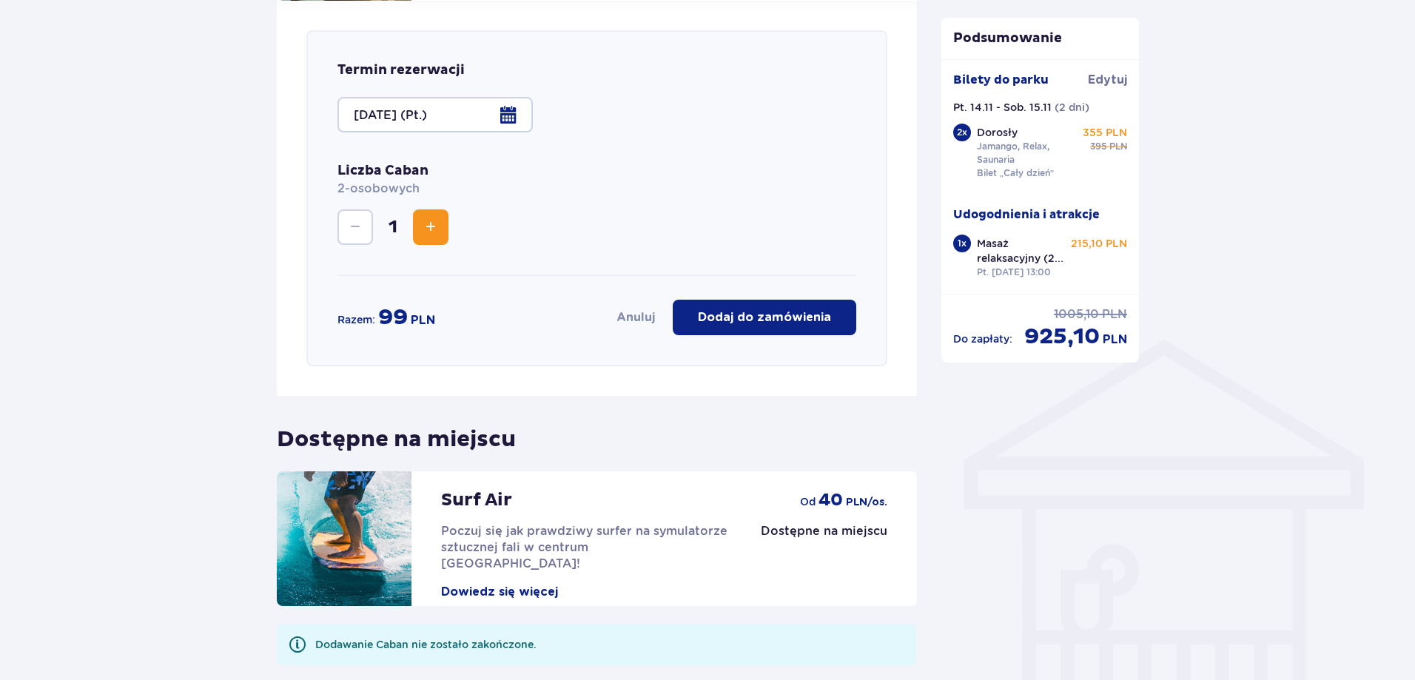
scroll to position [875, 0]
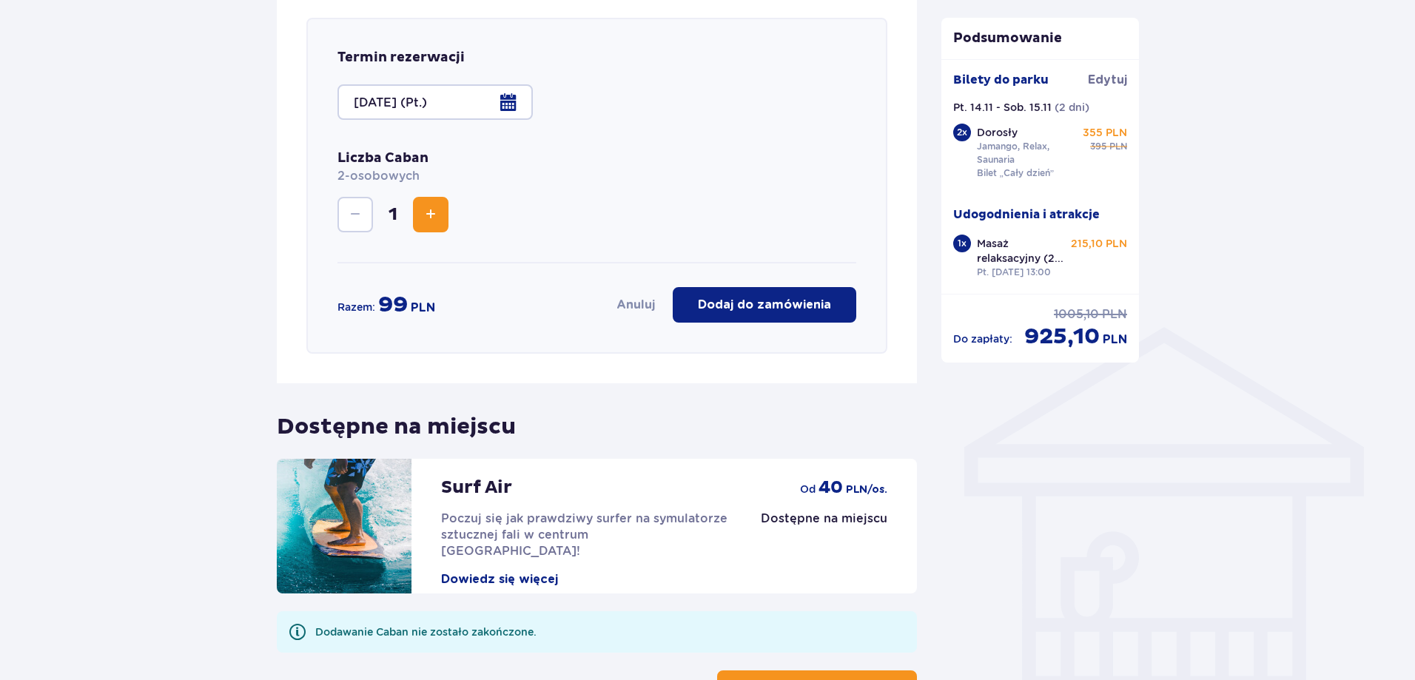
click at [508, 104] on div at bounding box center [435, 102] width 195 height 36
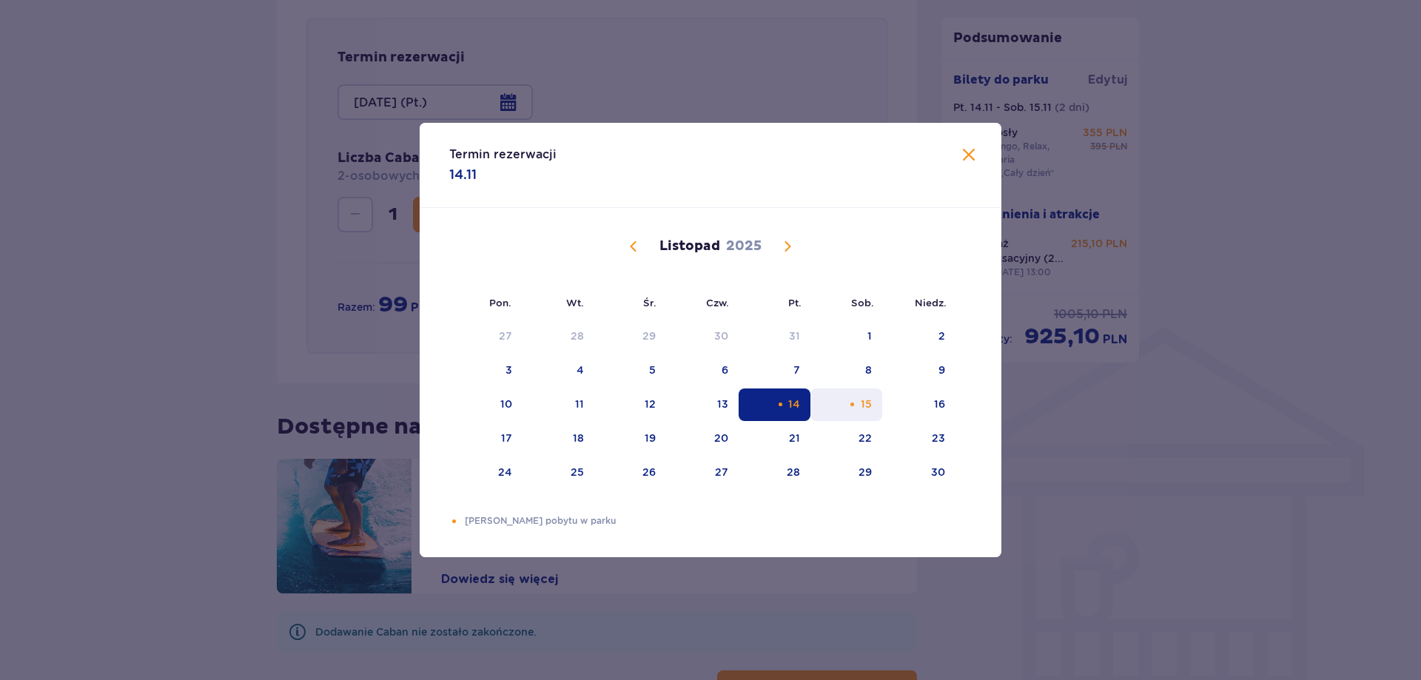
click at [847, 398] on div "15" at bounding box center [846, 405] width 72 height 33
type input "[DATE] (Sob.)"
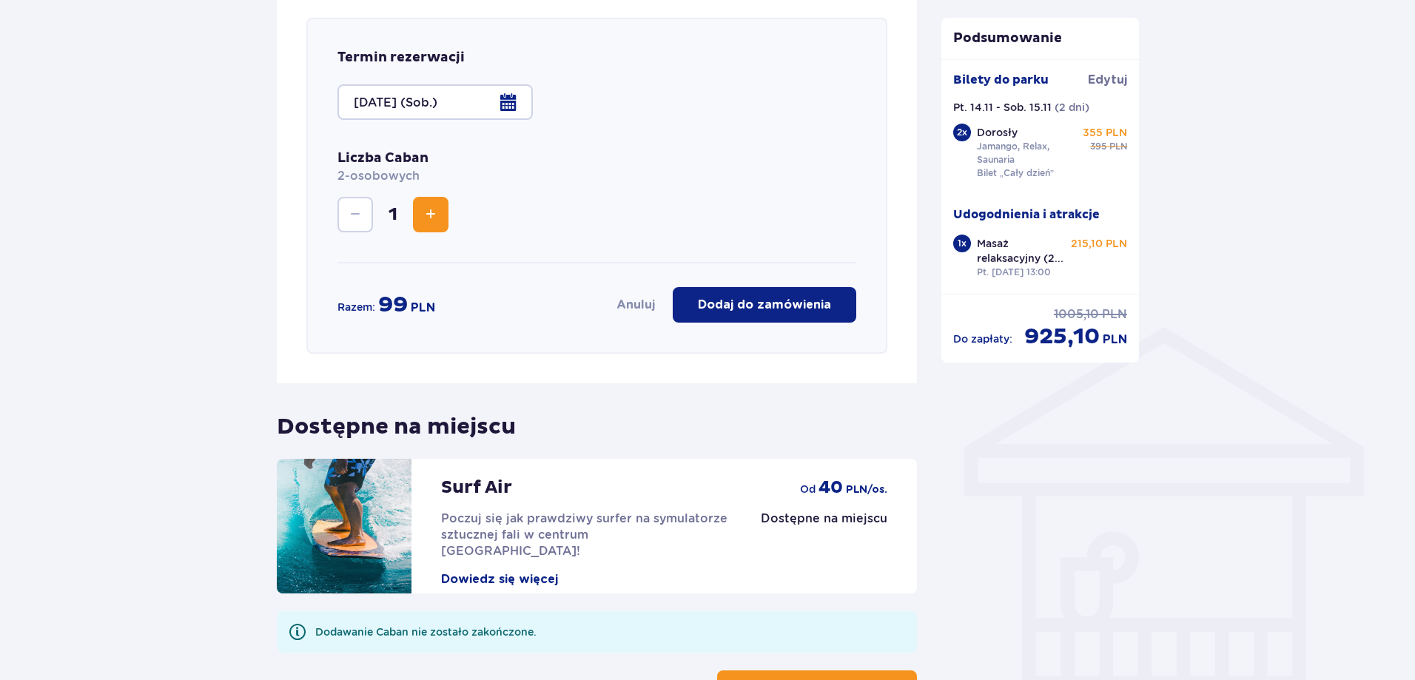
click at [737, 300] on p "Dodaj do zamówienia" at bounding box center [764, 305] width 133 height 16
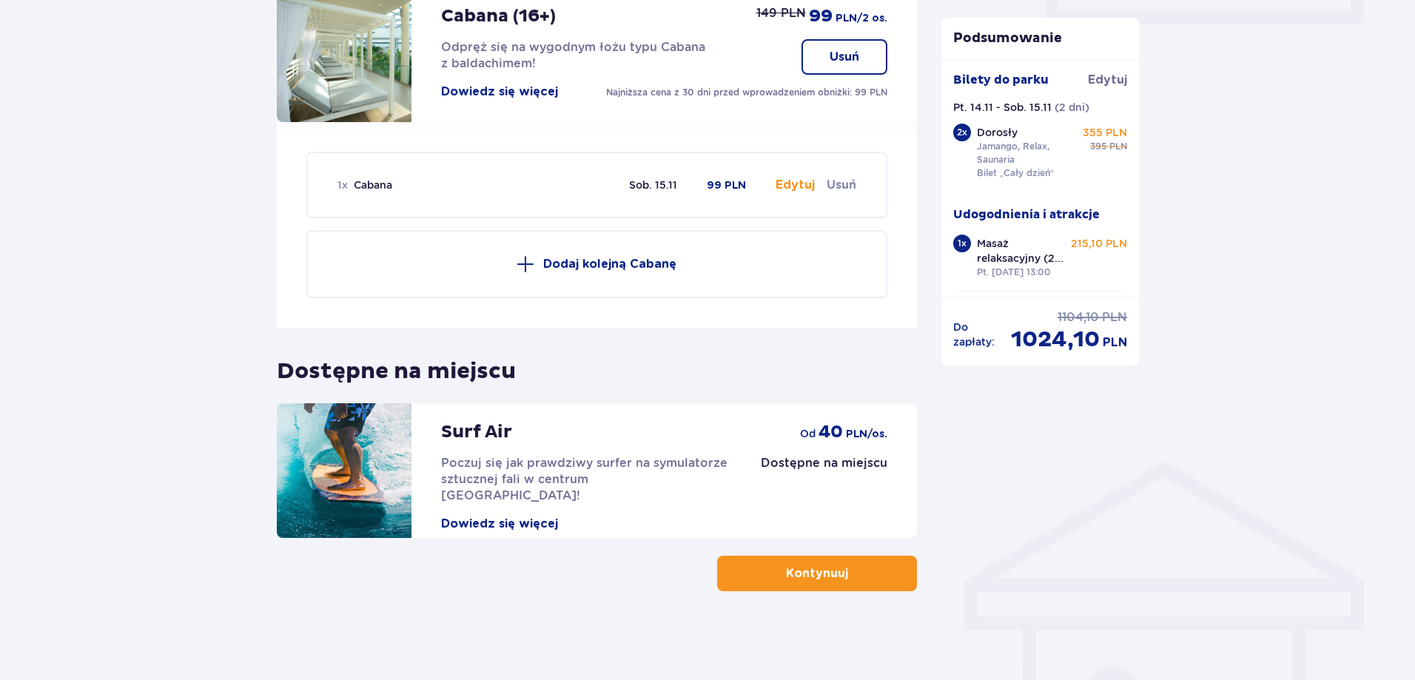
click at [812, 574] on p "Kontynuuj" at bounding box center [817, 573] width 62 height 16
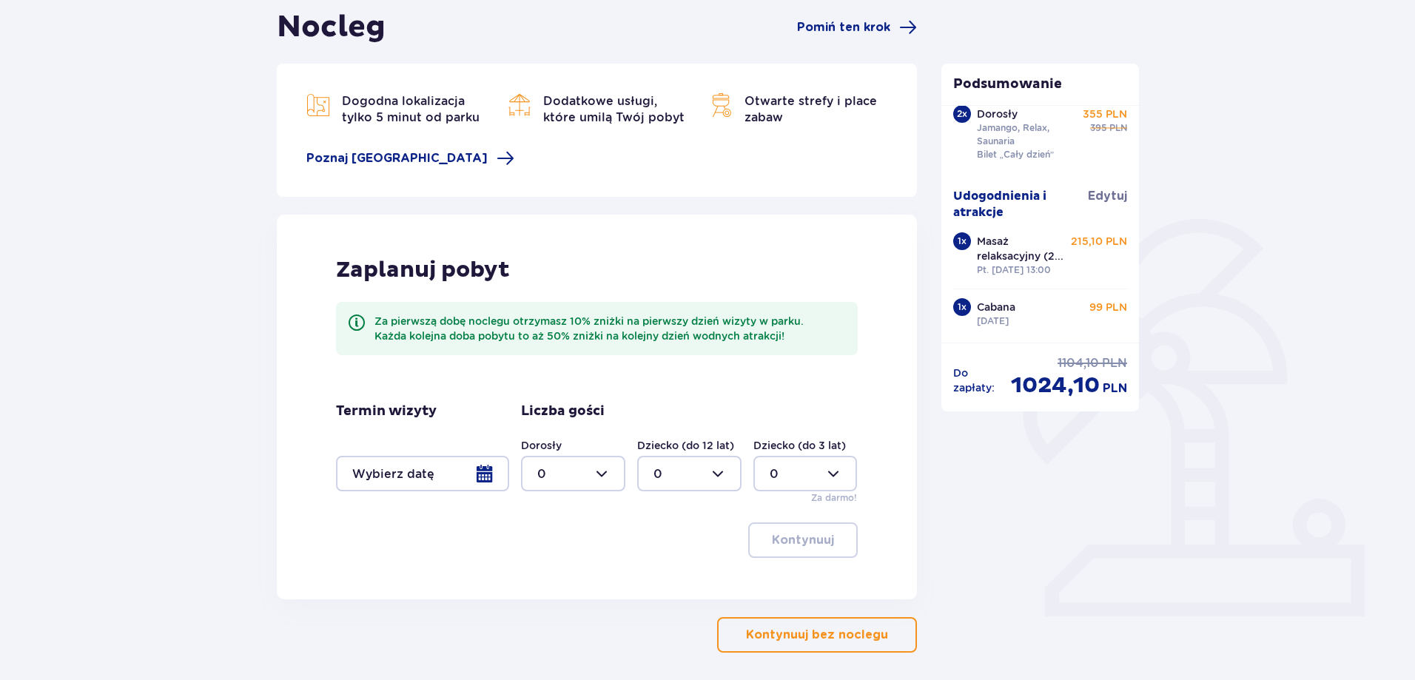
scroll to position [209, 0]
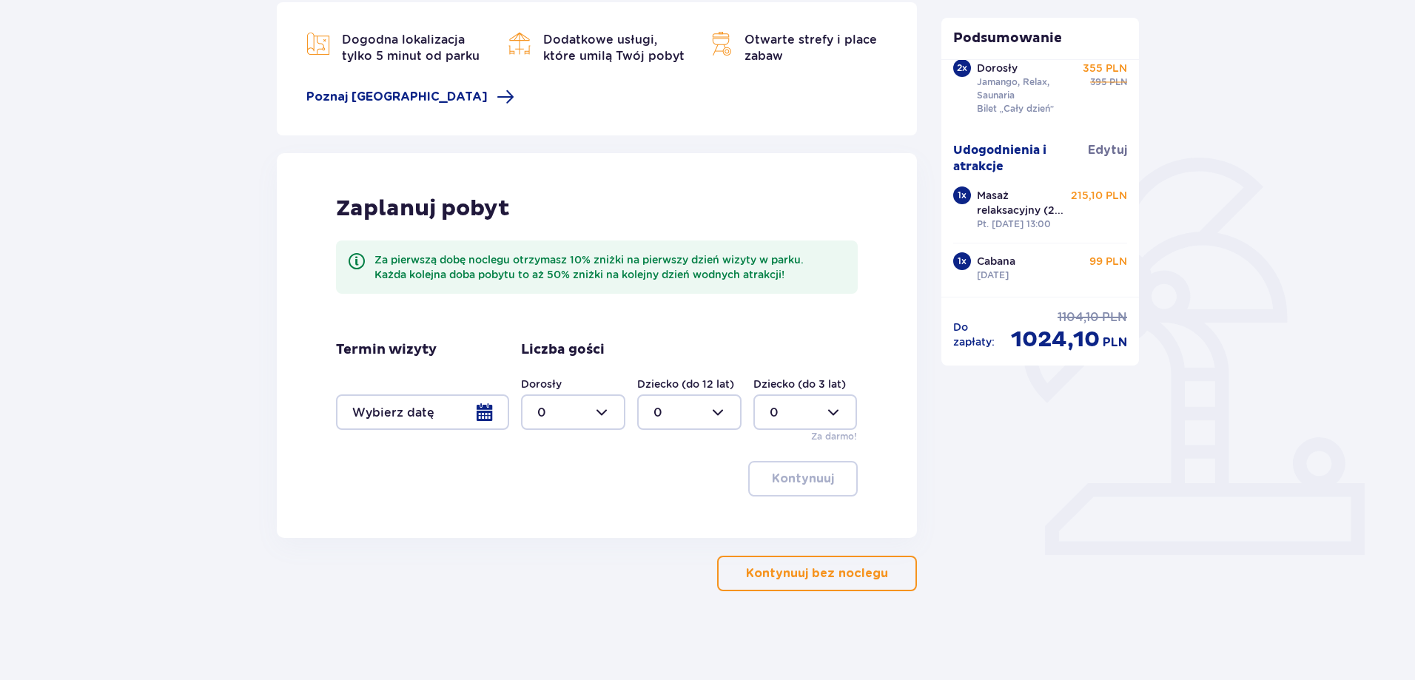
click at [474, 414] on div at bounding box center [422, 412] width 173 height 36
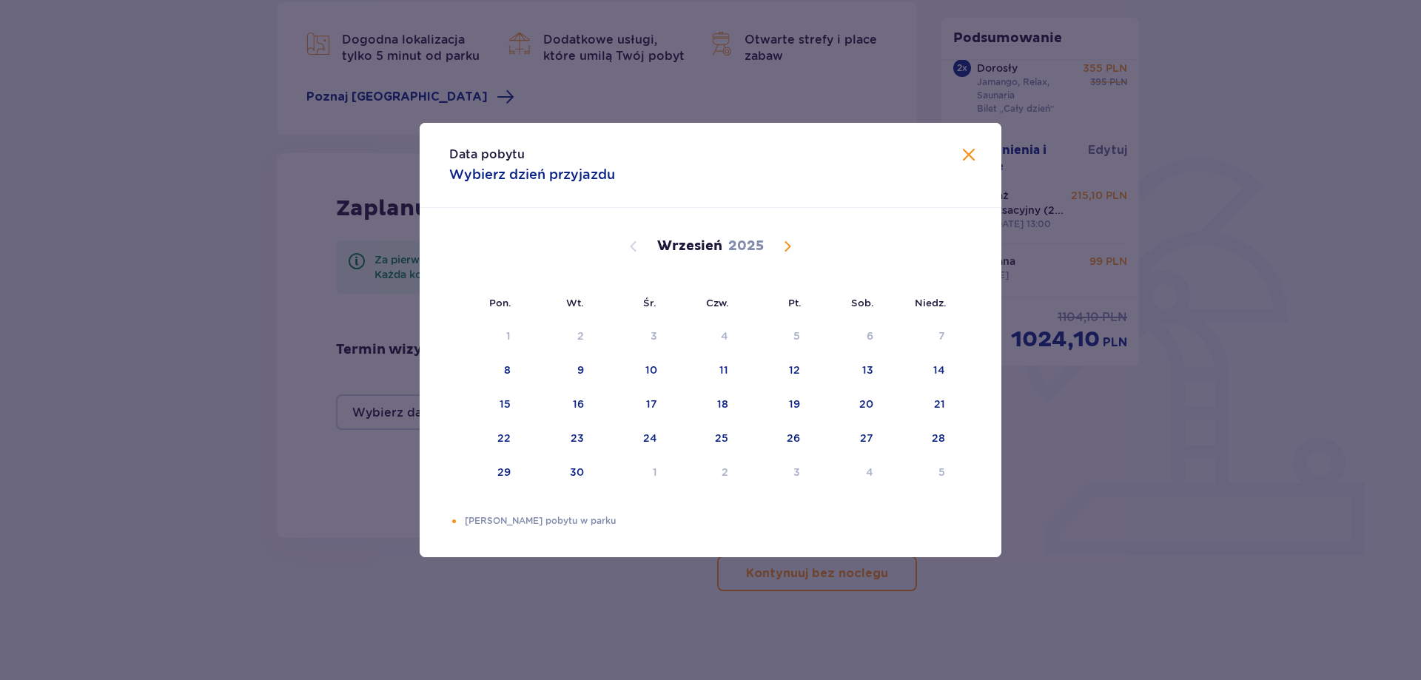
click at [787, 246] on span "Calendar" at bounding box center [788, 247] width 18 height 18
click at [799, 400] on div "14" at bounding box center [794, 404] width 12 height 15
click at [879, 405] on div "15" at bounding box center [846, 405] width 72 height 33
type input "[DATE] - [DATE]"
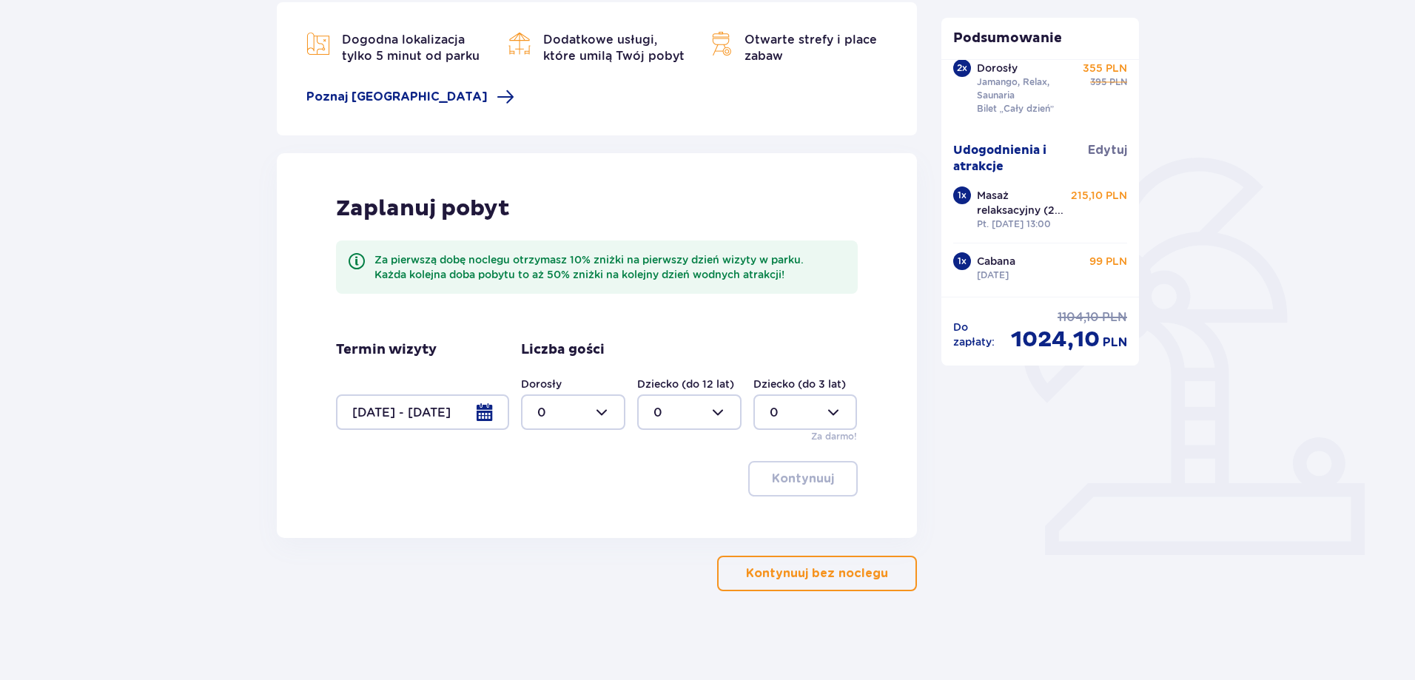
click at [590, 419] on div at bounding box center [573, 412] width 104 height 36
click at [552, 513] on div "2" at bounding box center [573, 519] width 72 height 16
type input "2"
click at [829, 486] on span "button" at bounding box center [837, 479] width 18 height 18
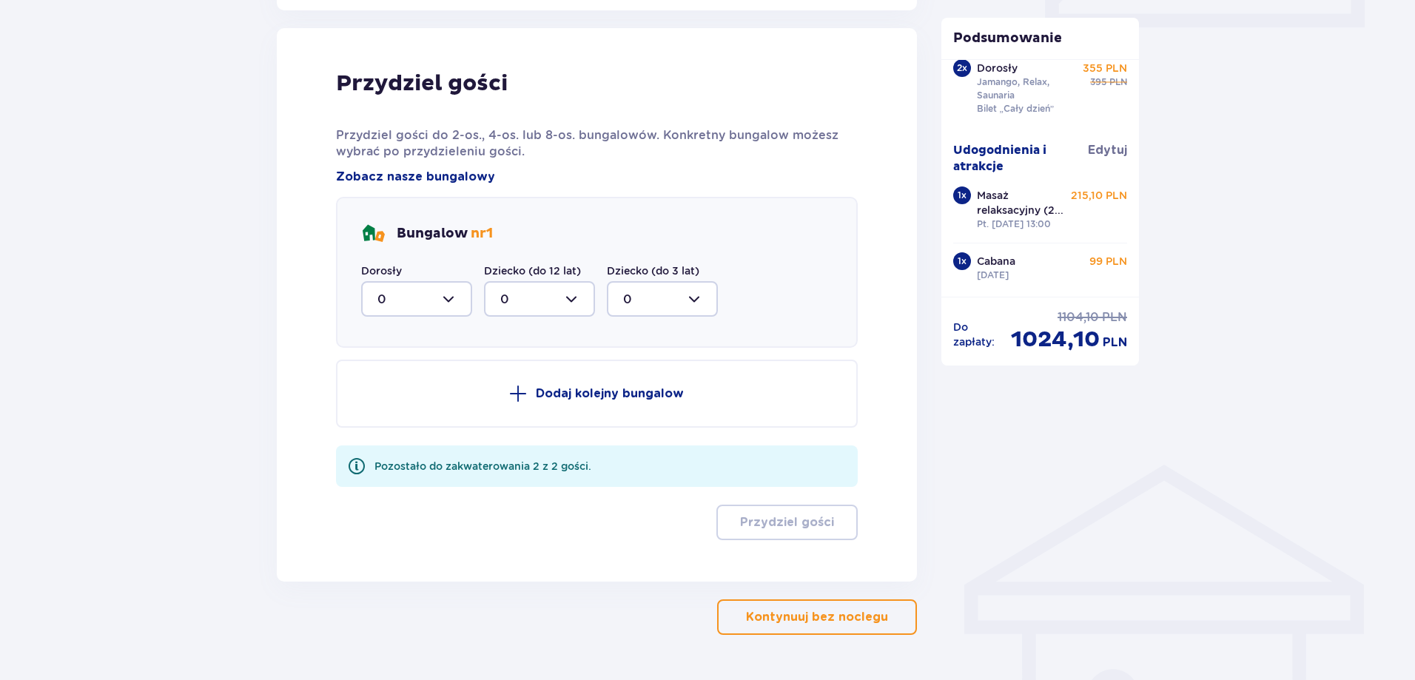
scroll to position [748, 0]
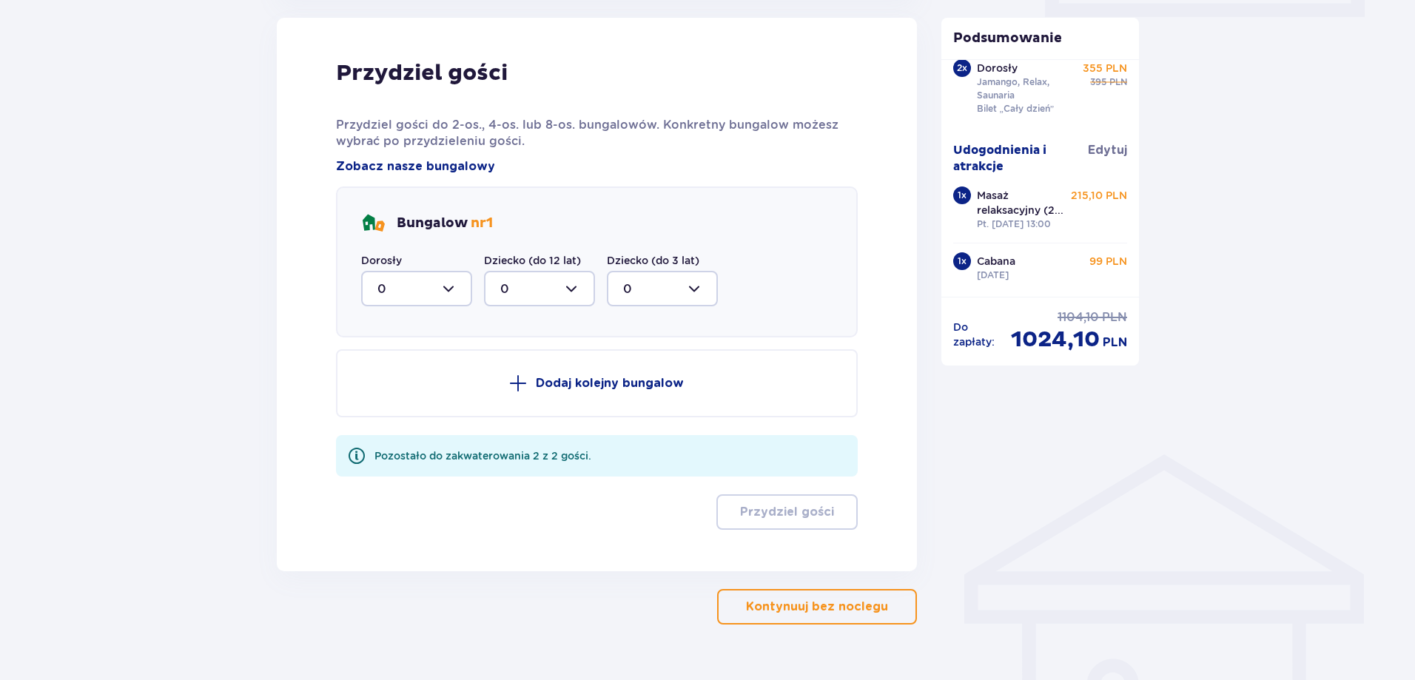
click at [404, 291] on div at bounding box center [416, 289] width 111 height 36
click at [420, 392] on div "2" at bounding box center [416, 396] width 78 height 16
type input "2"
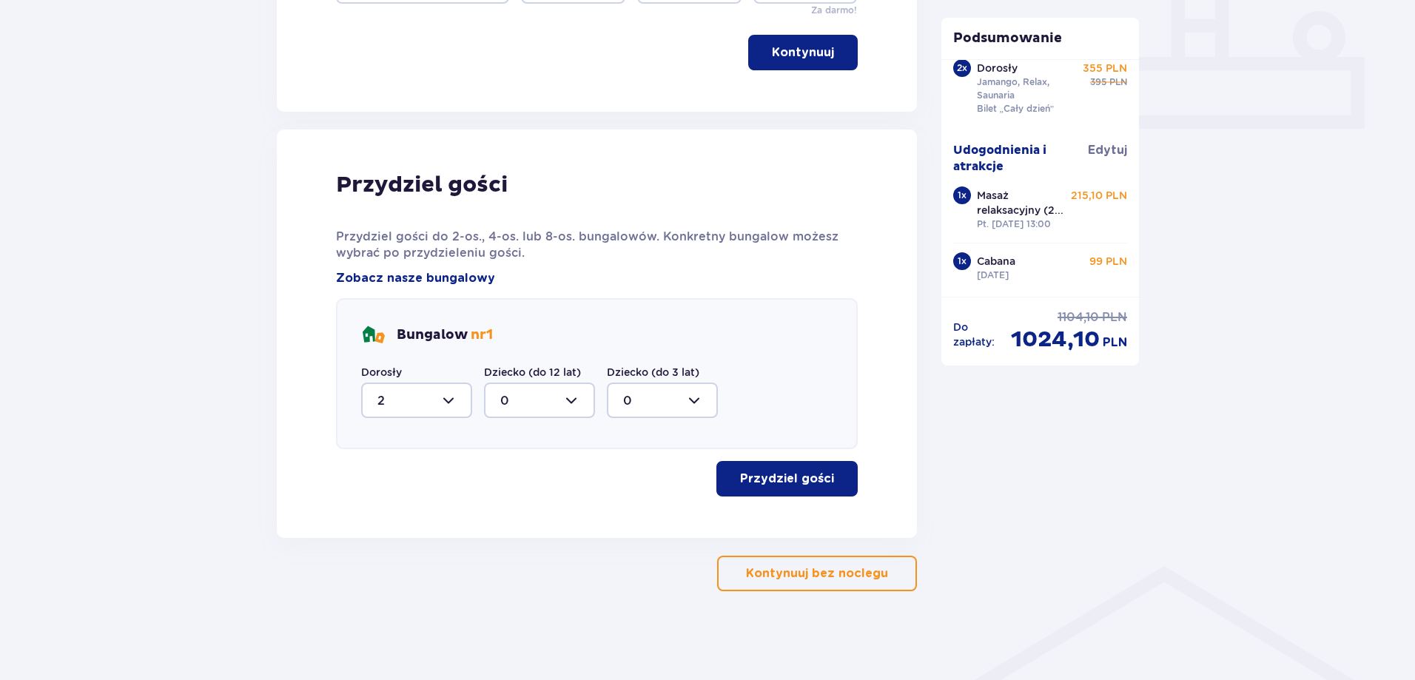
scroll to position [636, 0]
click at [756, 473] on p "Przydziel gości" at bounding box center [787, 479] width 94 height 16
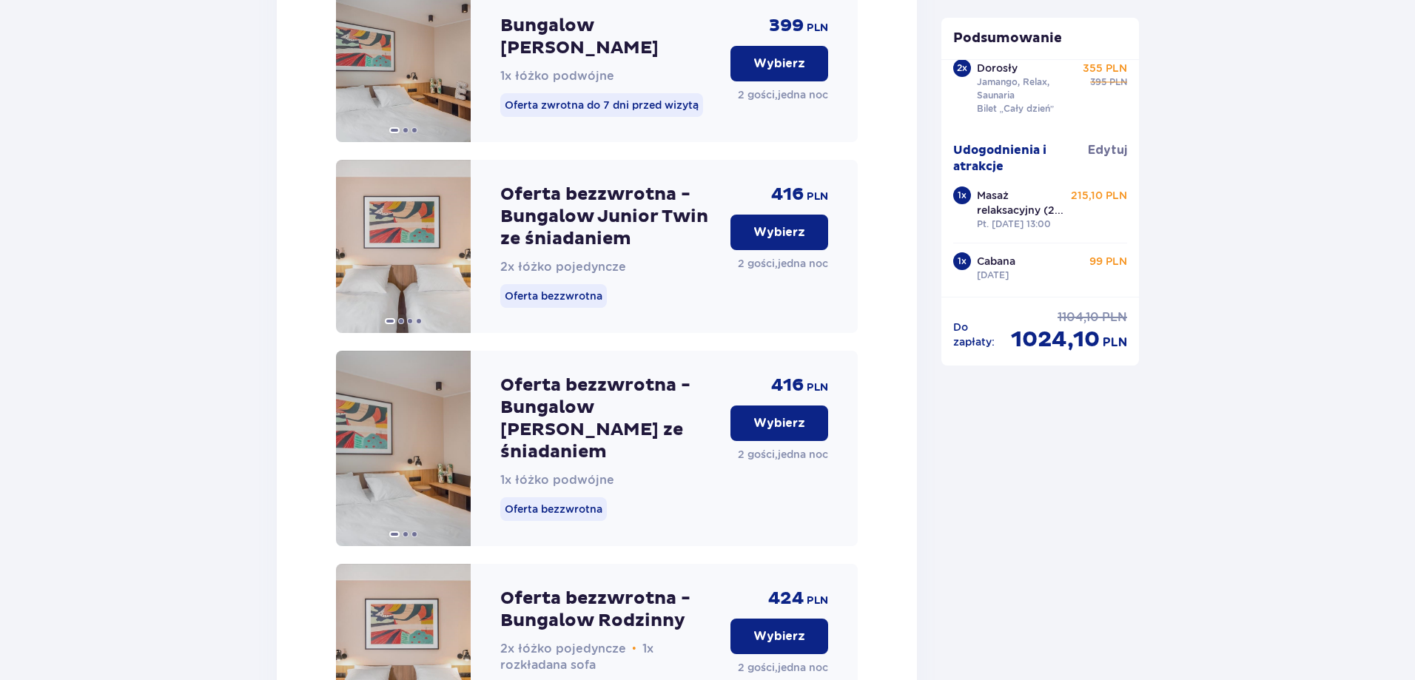
scroll to position [1988, 0]
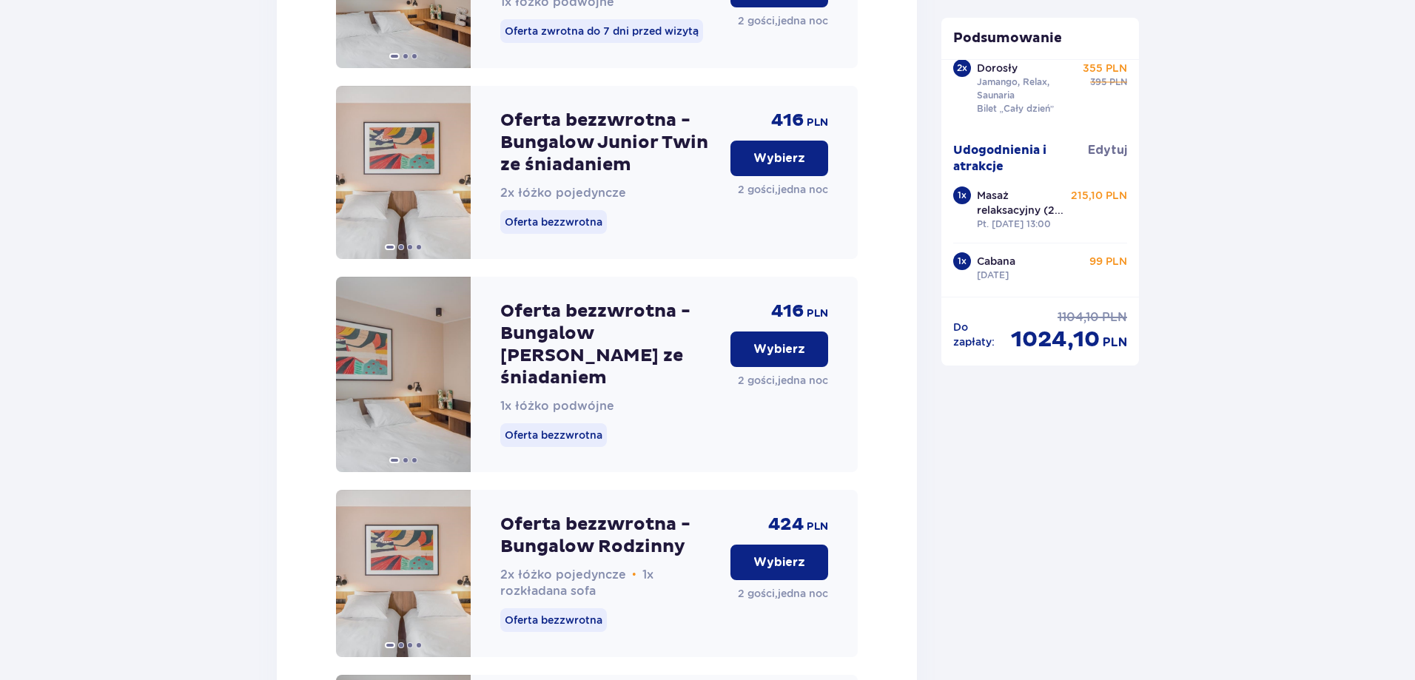
click at [785, 341] on p "Wybierz" at bounding box center [779, 349] width 52 height 16
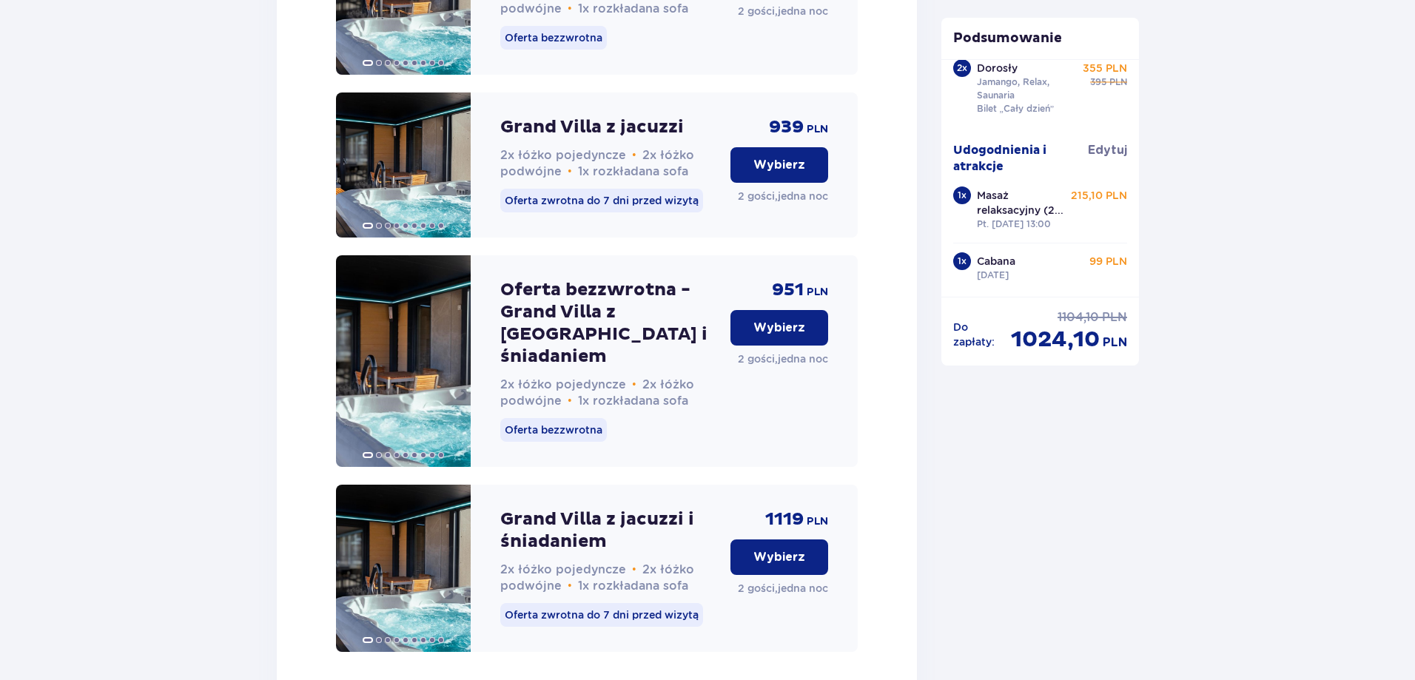
scroll to position [4505, 0]
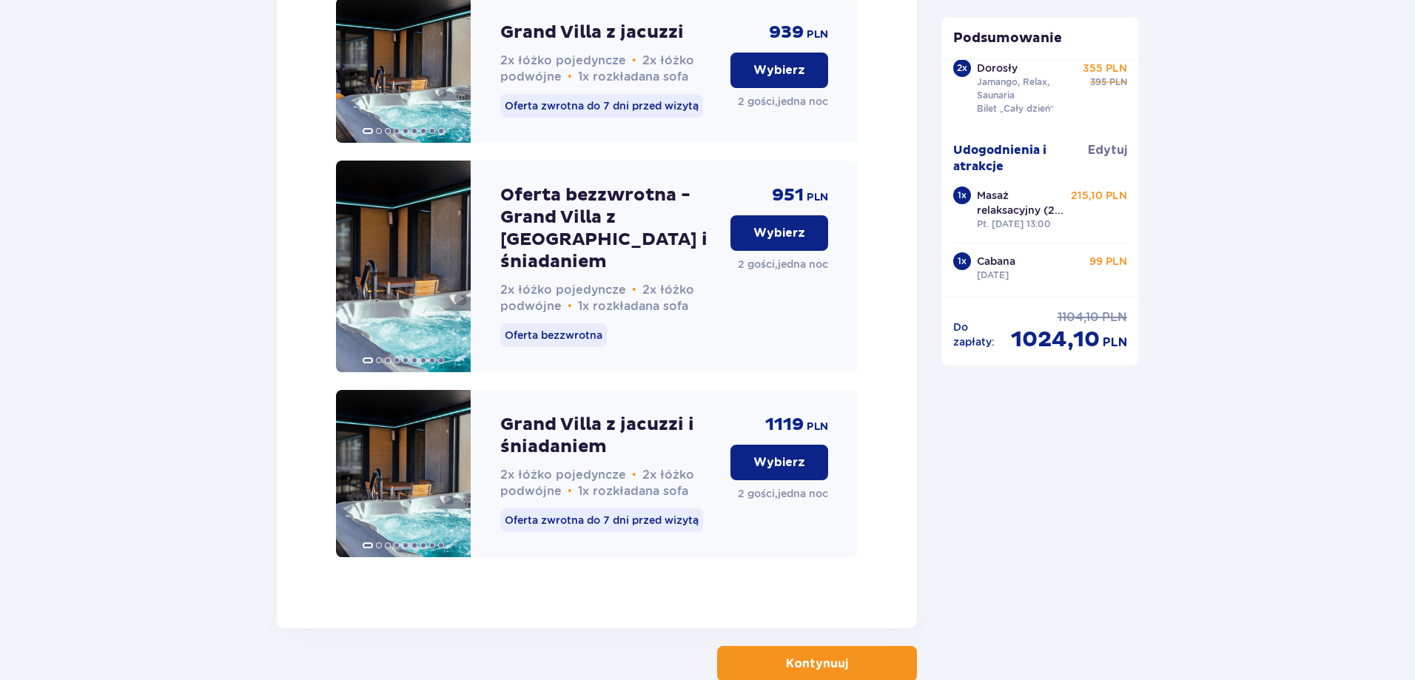
click at [823, 656] on p "Kontynuuj" at bounding box center [817, 664] width 62 height 16
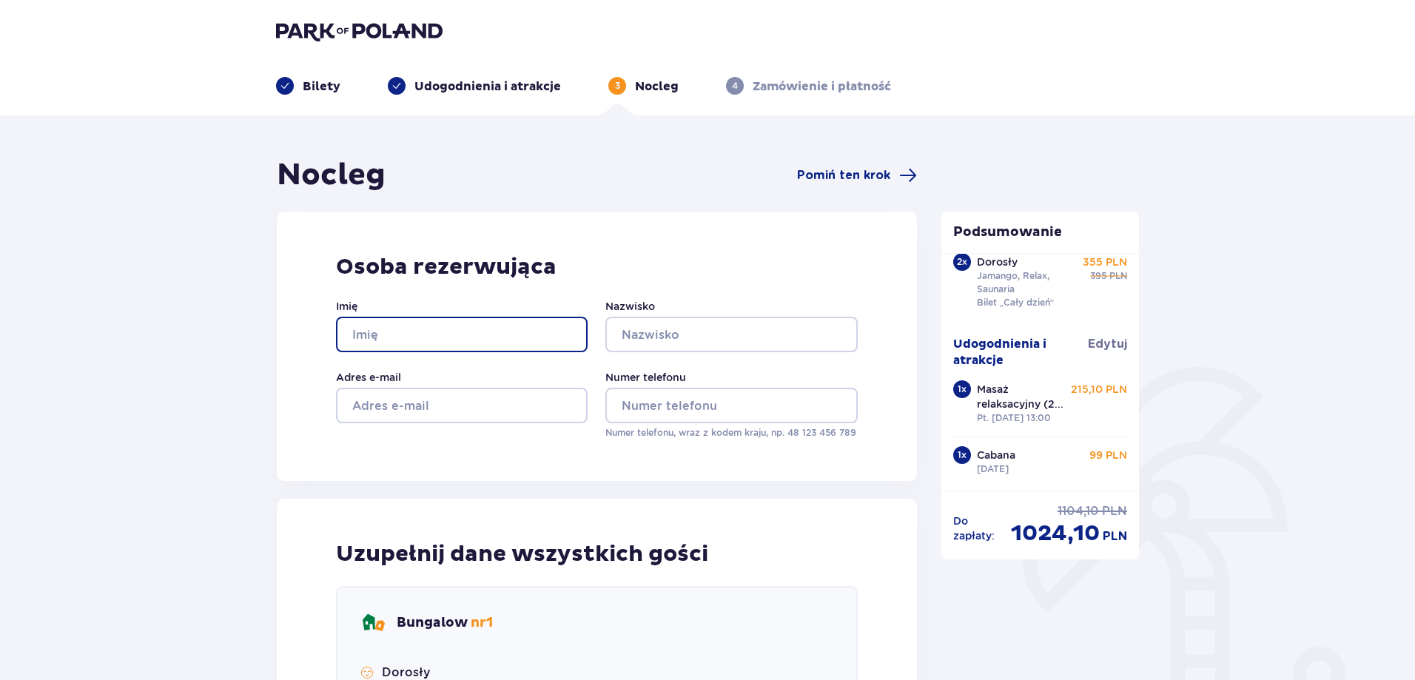
click at [532, 322] on input "Imię" at bounding box center [462, 335] width 252 height 36
type input "[PERSON_NAME]"
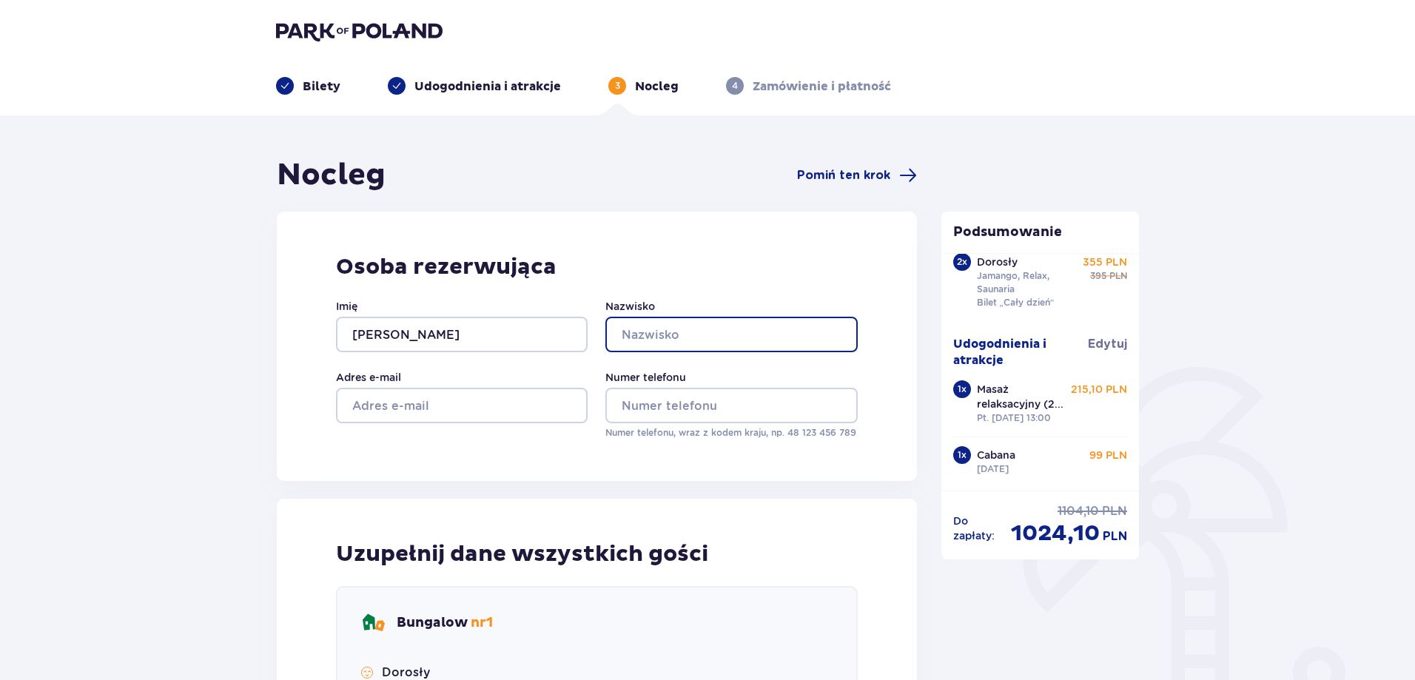
click at [650, 337] on input "Nazwisko" at bounding box center [731, 335] width 252 height 36
type input "skiba"
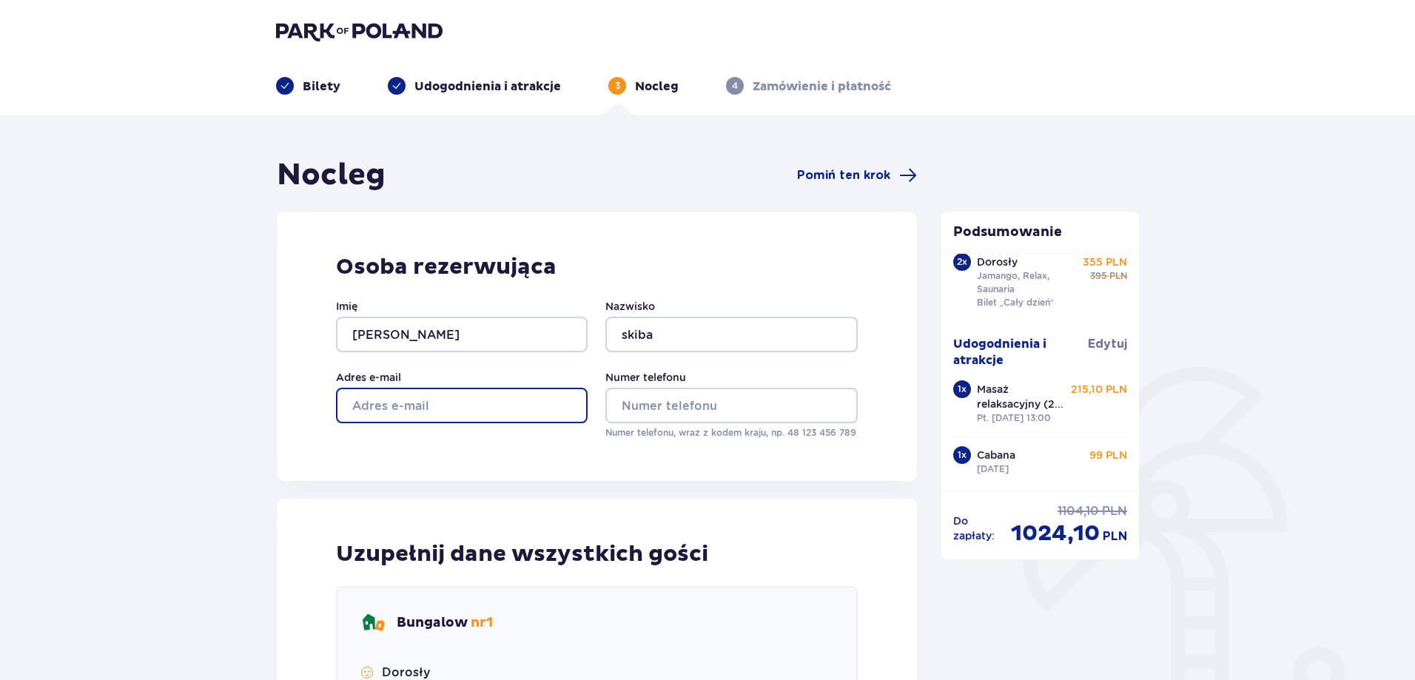
click at [499, 397] on input "Adres e-mail" at bounding box center [462, 406] width 252 height 36
click at [458, 402] on input "[EMAIL_ADDRESS][DOMAIN_NAME]" at bounding box center [462, 406] width 252 height 36
type input "[EMAIL_ADDRESS][DOMAIN_NAME]"
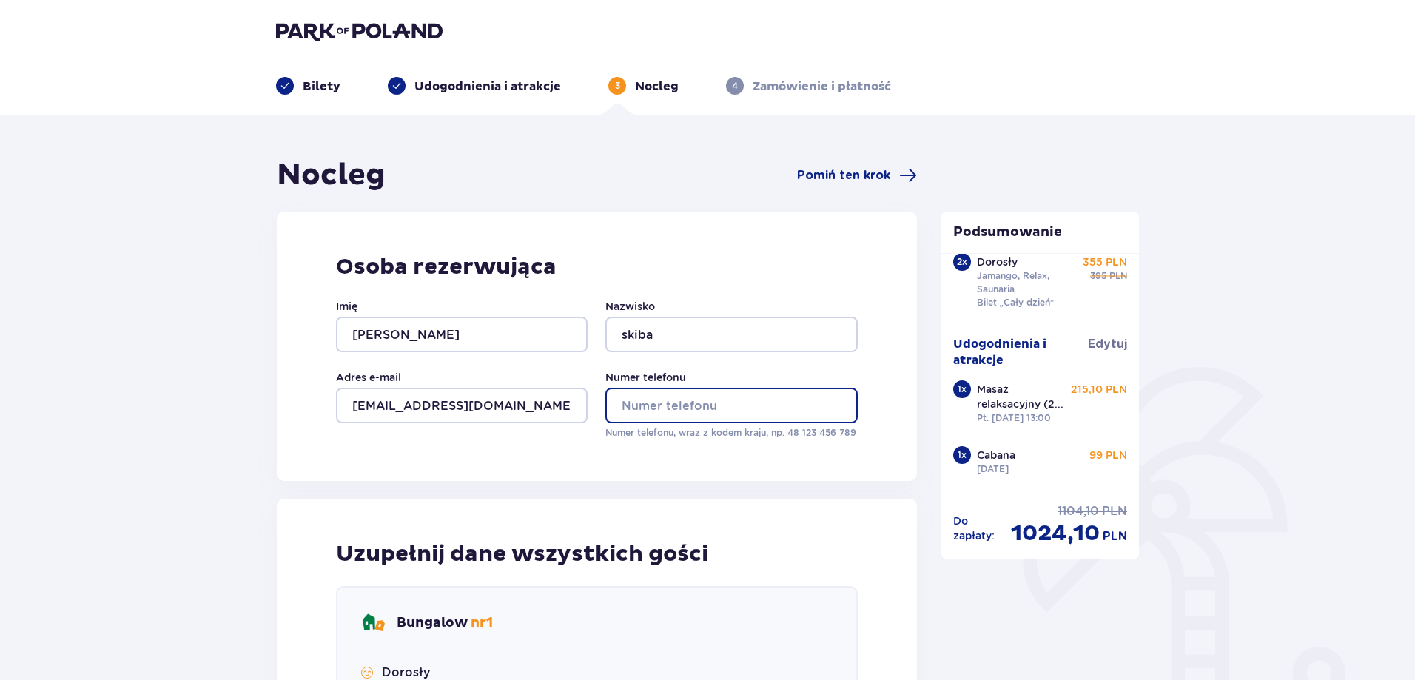
click at [688, 398] on input "Numer telefonu" at bounding box center [731, 406] width 252 height 36
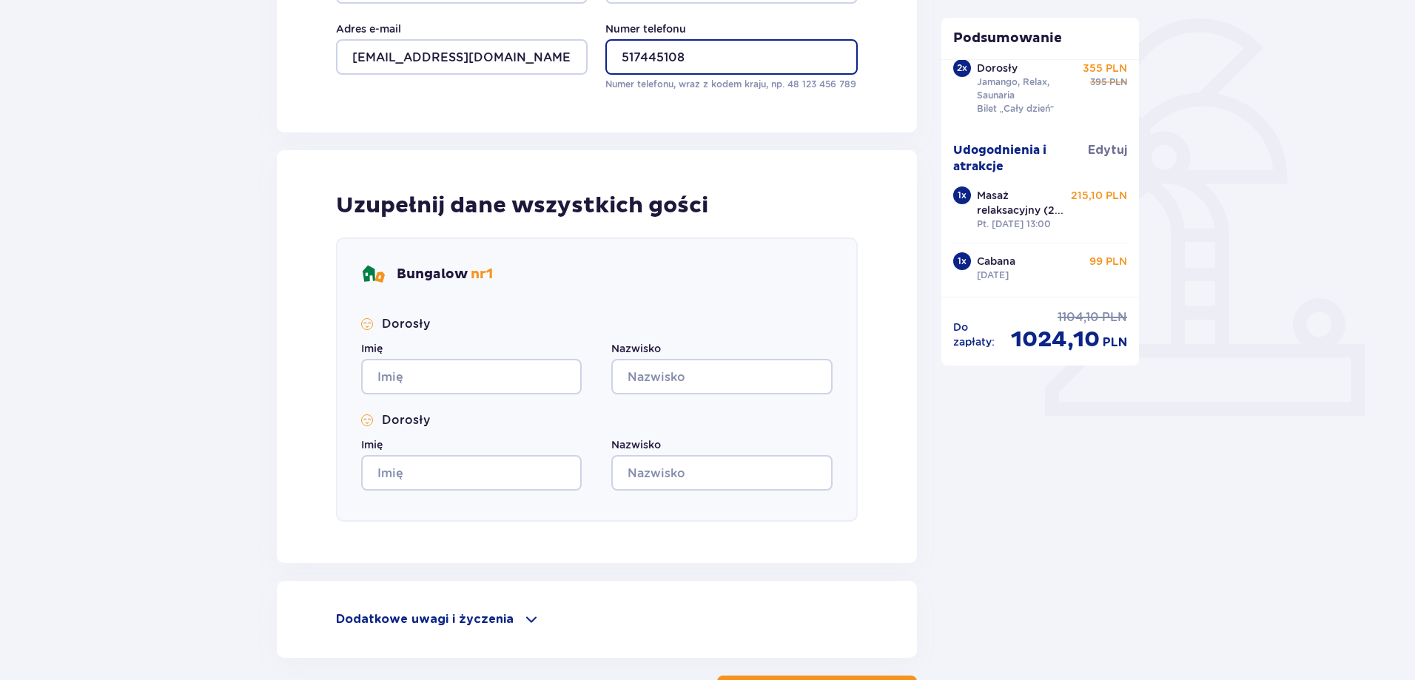
scroll to position [370, 0]
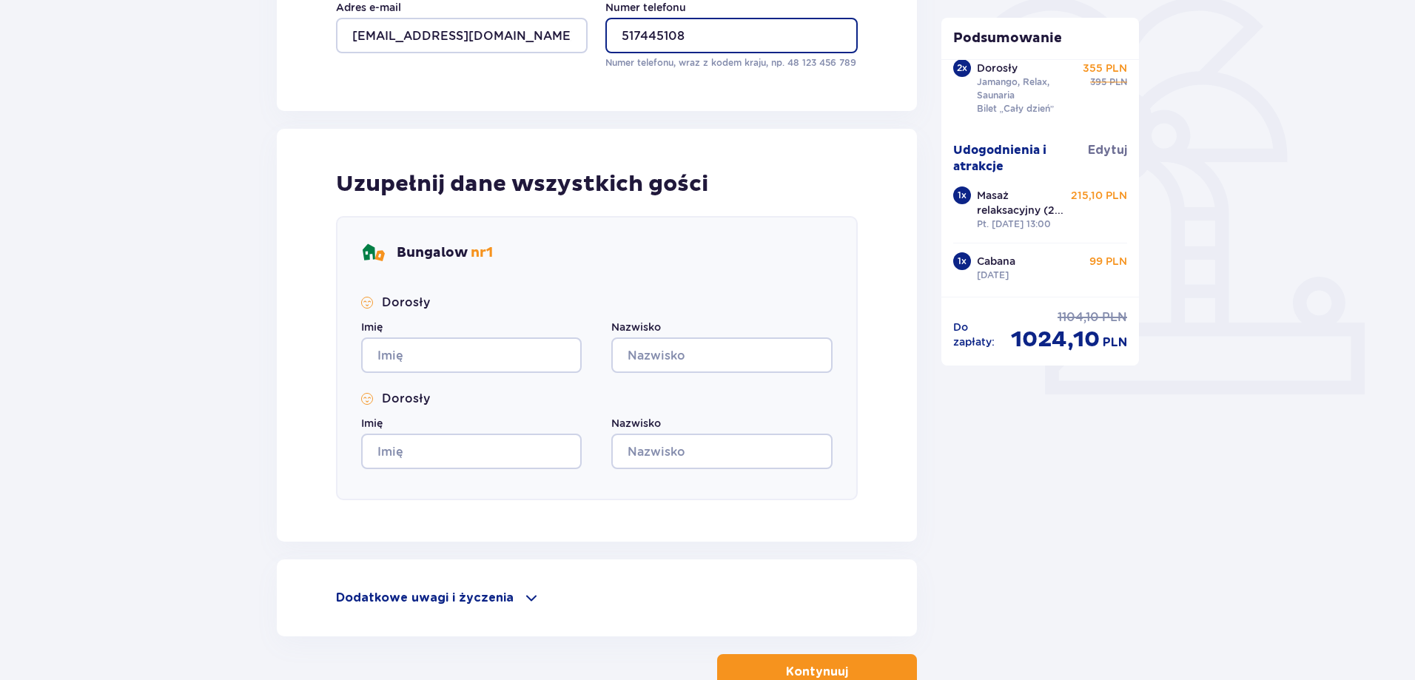
type input "517445108"
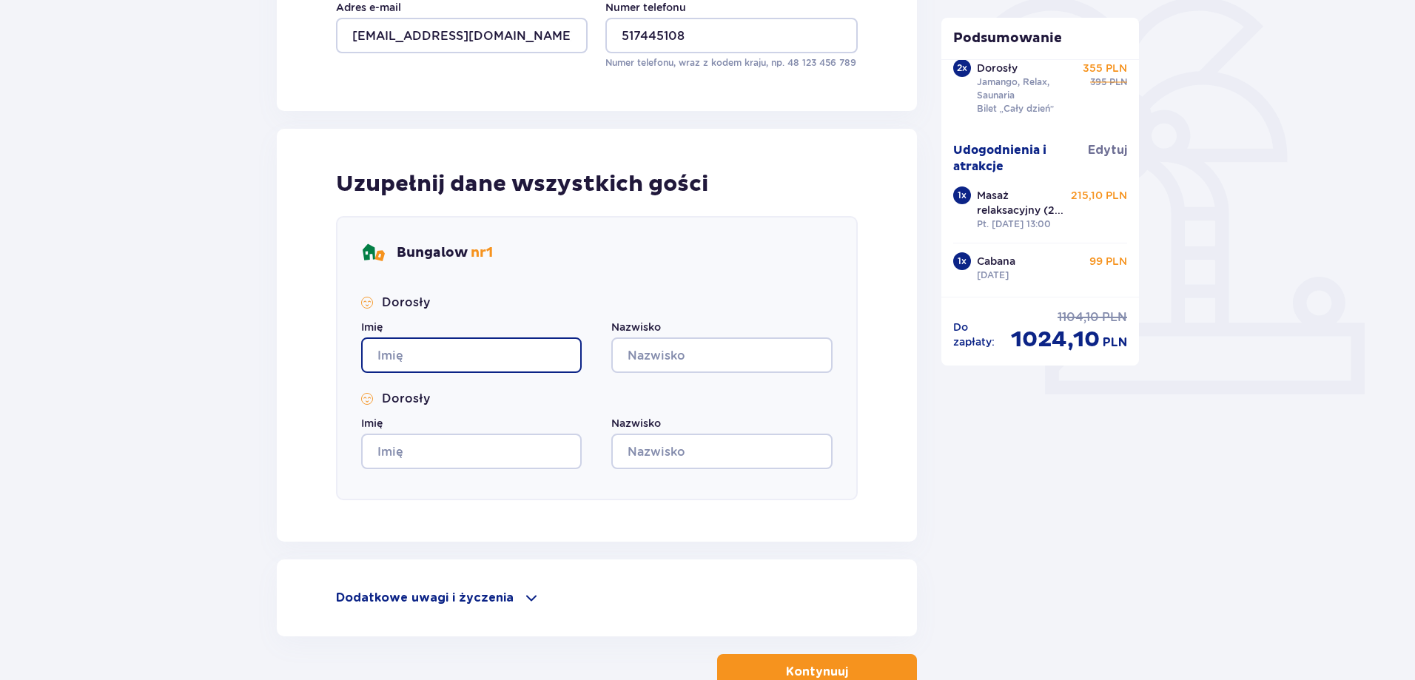
click at [488, 363] on input "Imię" at bounding box center [471, 356] width 221 height 36
type input "patryk"
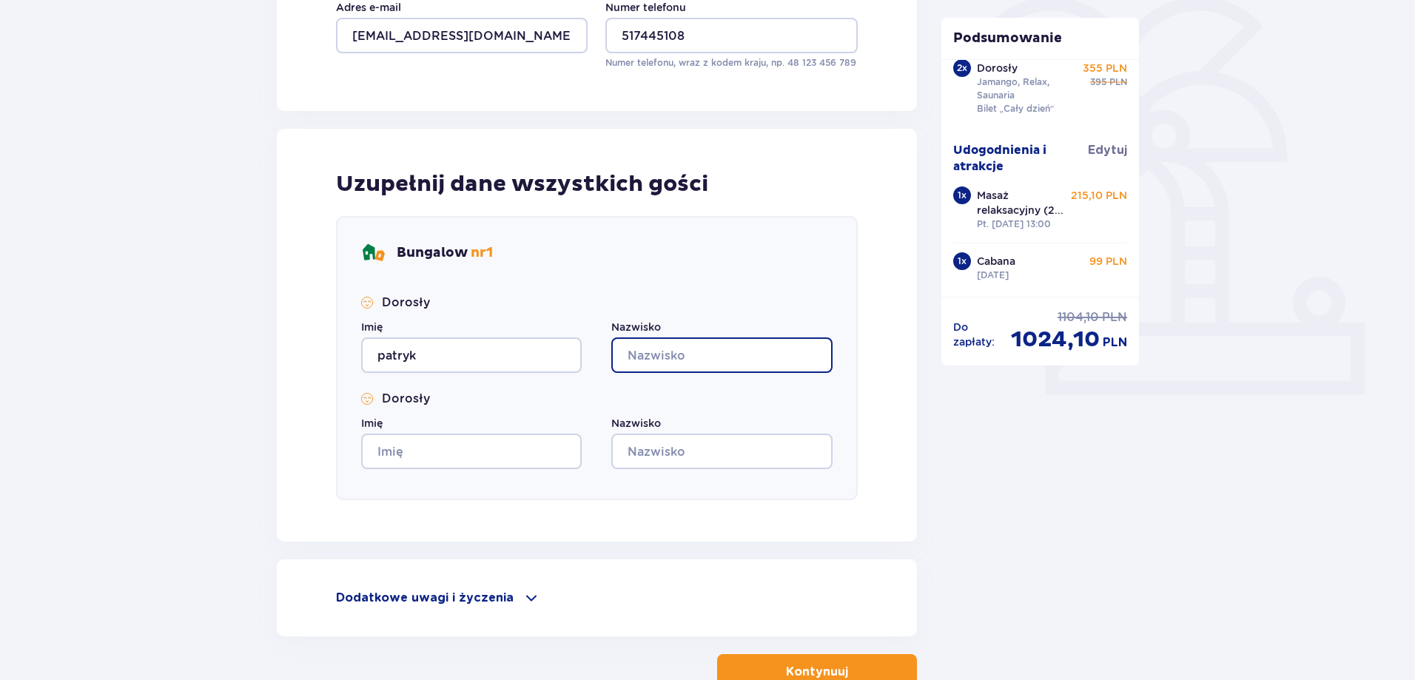
click at [656, 352] on input "Nazwisko" at bounding box center [721, 356] width 221 height 36
type input "skiba"
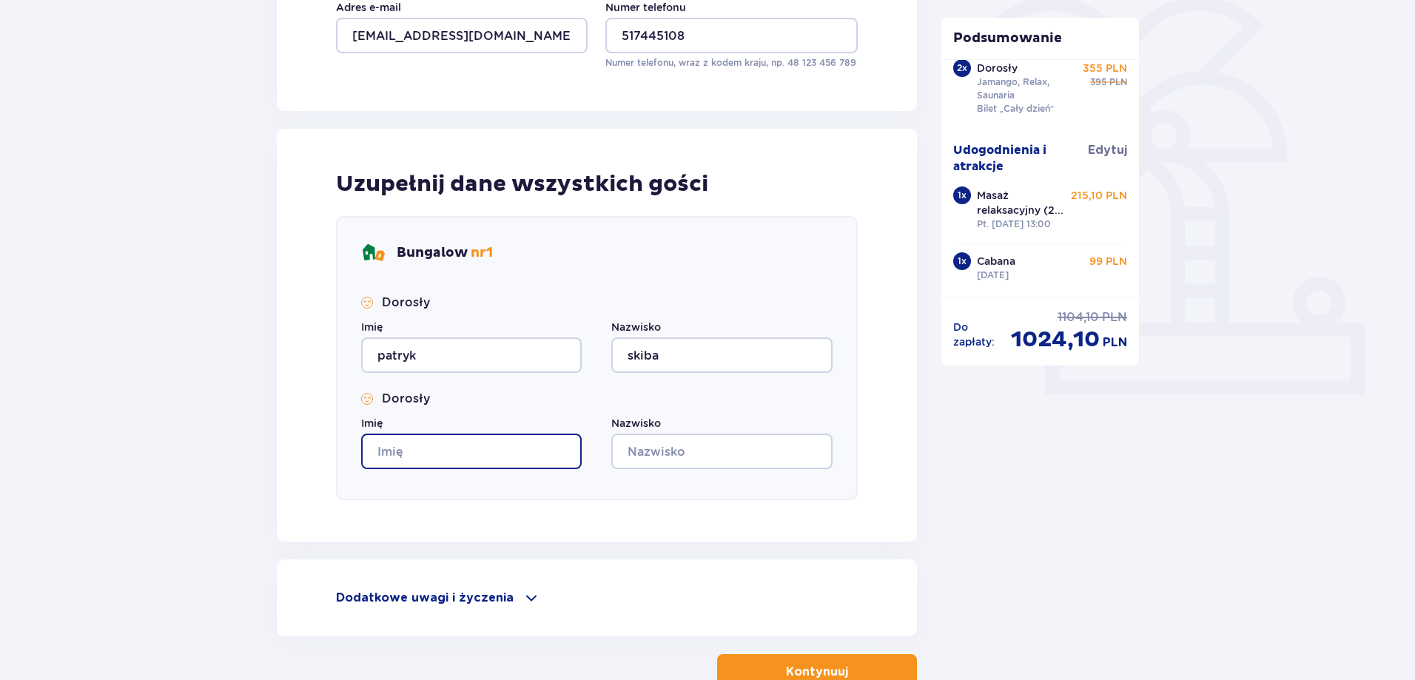
click at [477, 451] on input "Imię" at bounding box center [471, 452] width 221 height 36
type input "[PERSON_NAME]"
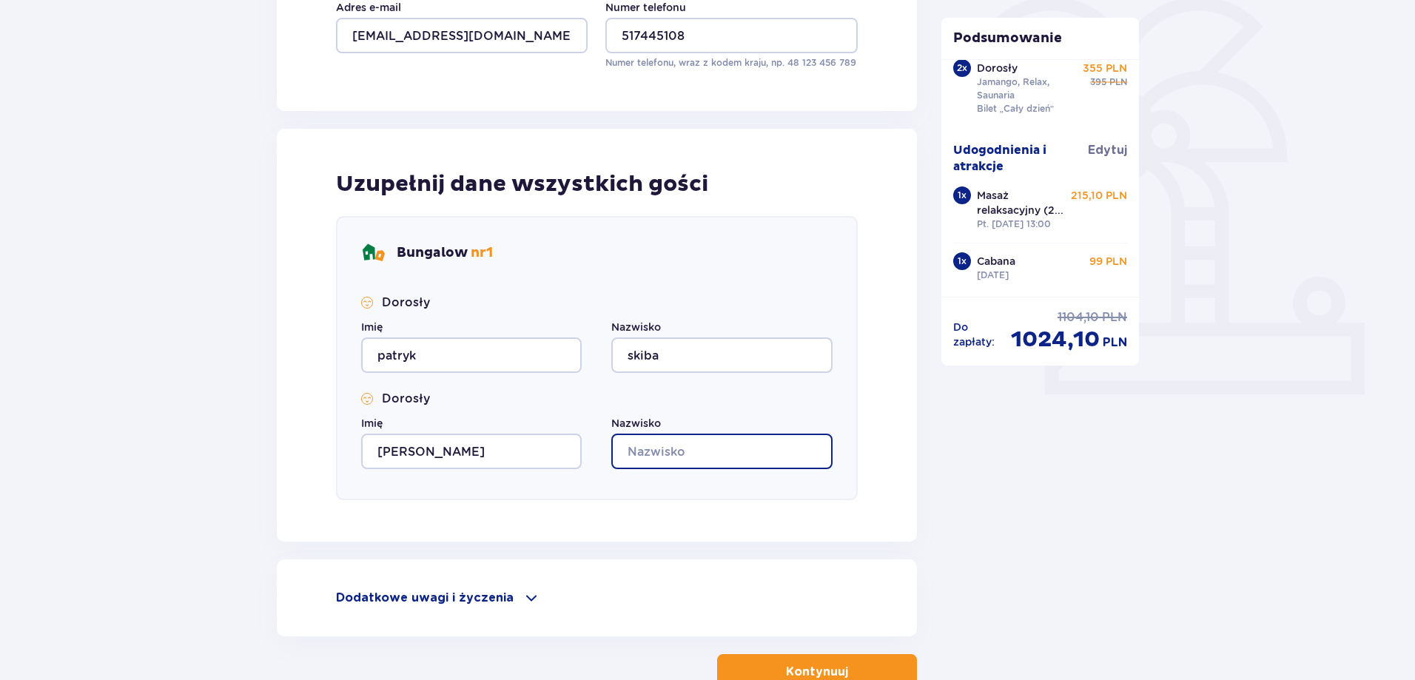
click at [652, 455] on input "Nazwisko" at bounding box center [721, 452] width 221 height 36
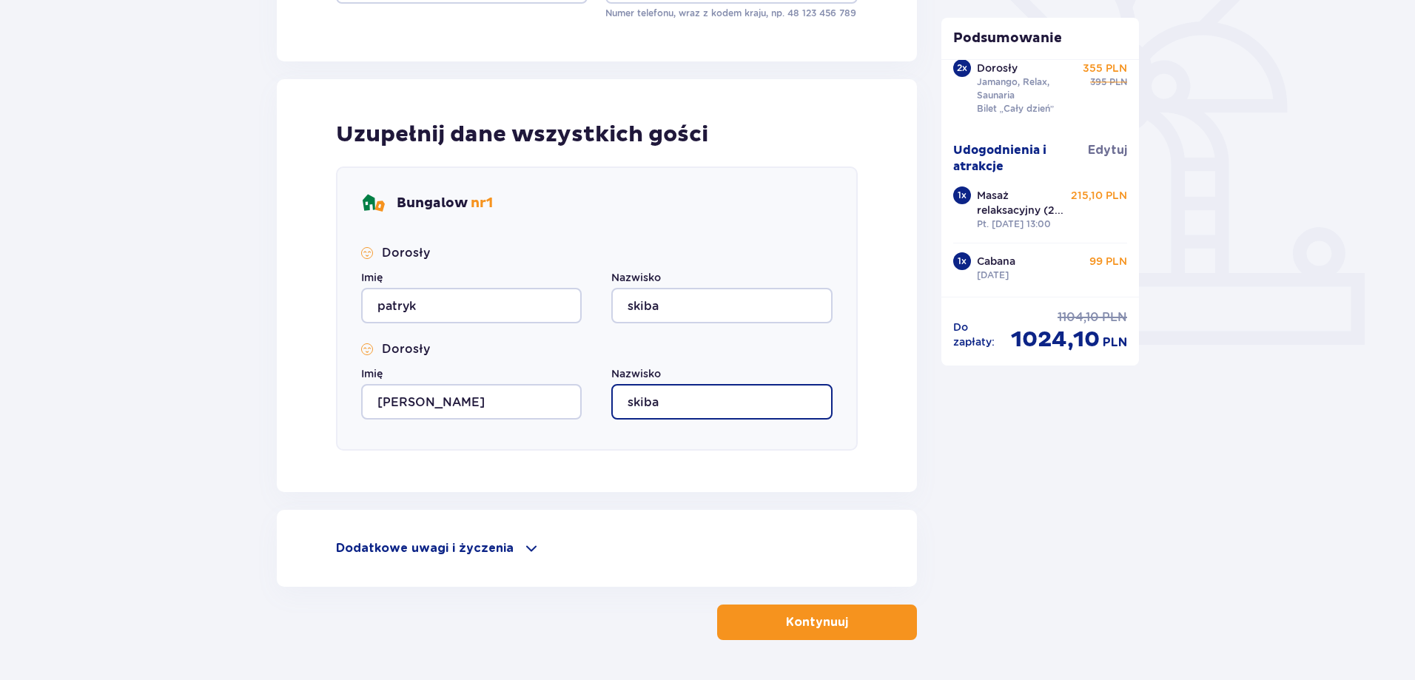
scroll to position [469, 0]
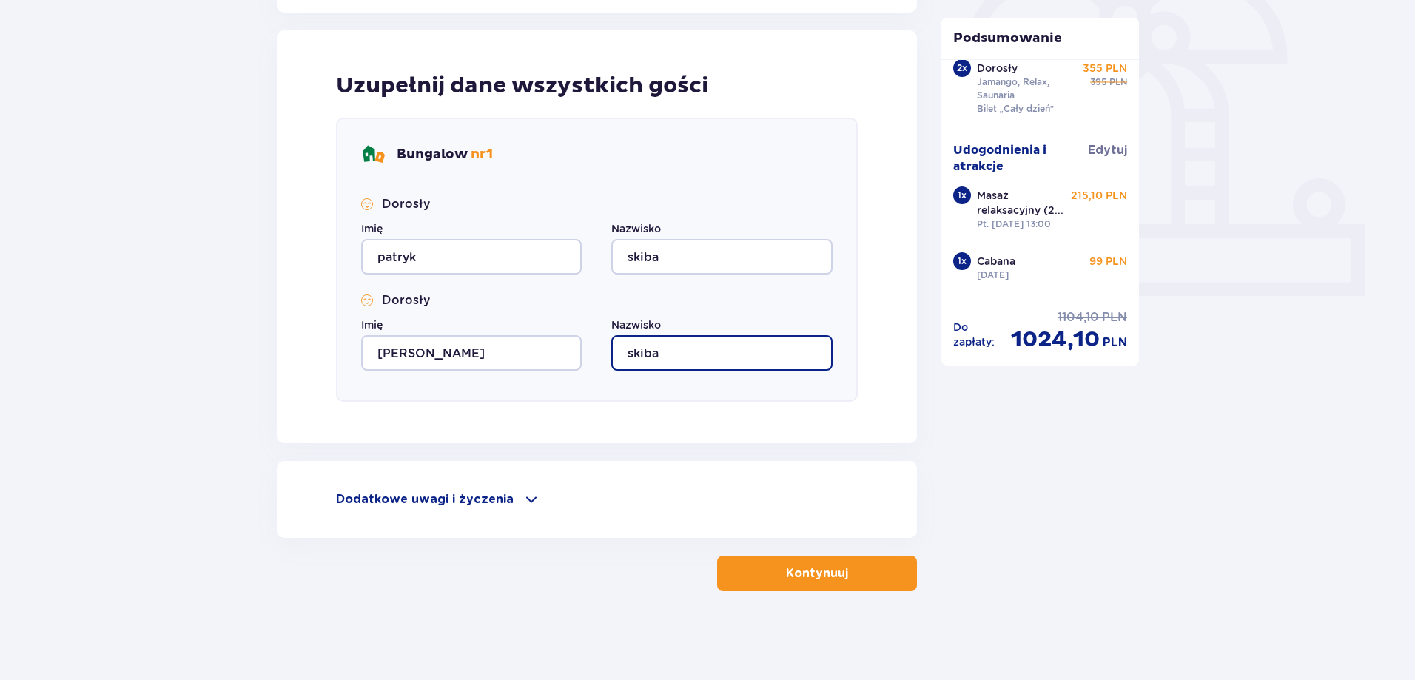
type input "skiba"
click at [523, 497] on span at bounding box center [532, 500] width 18 height 18
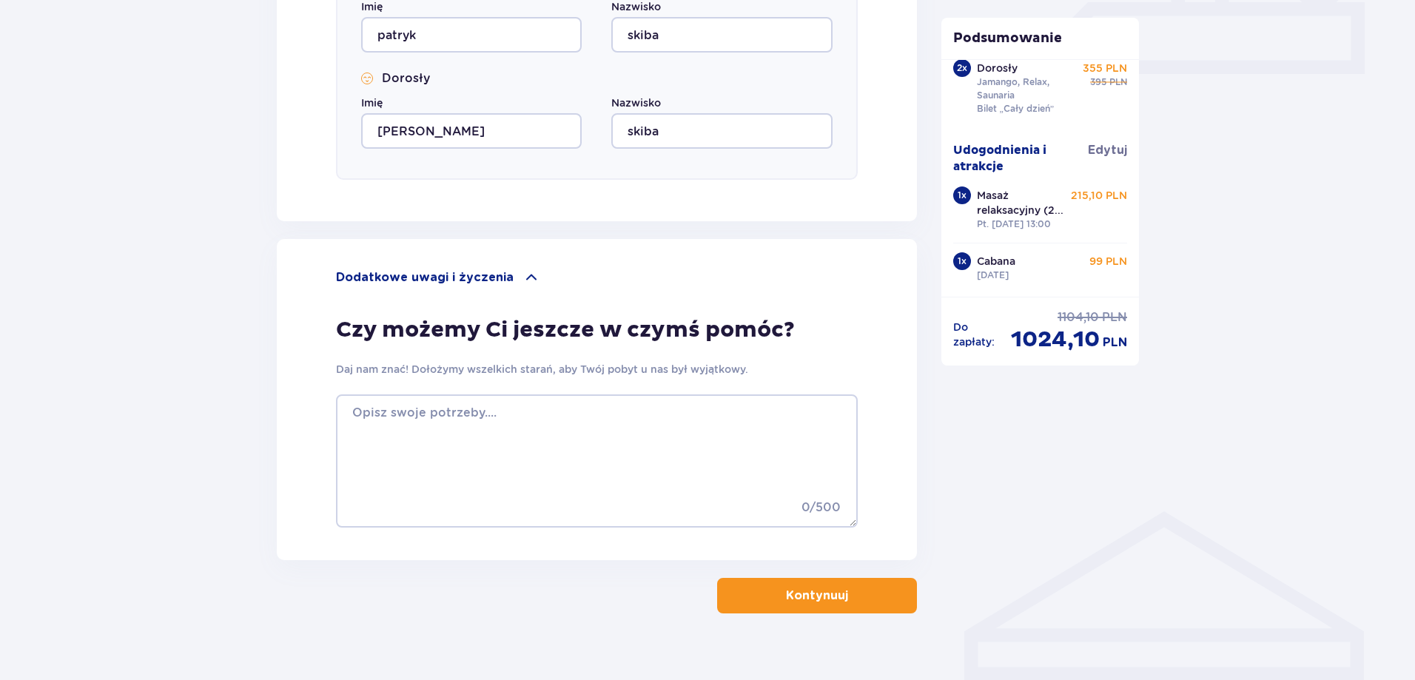
scroll to position [713, 0]
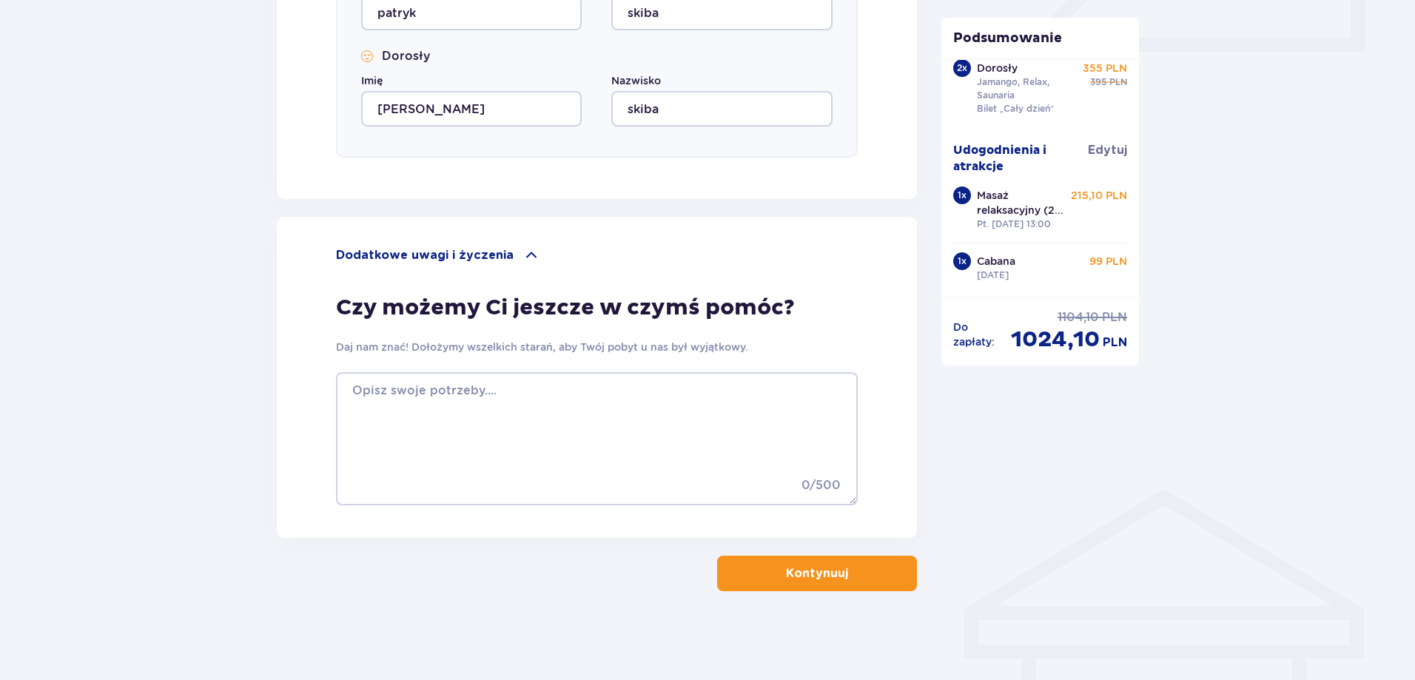
click at [796, 566] on p "Kontynuuj" at bounding box center [817, 573] width 62 height 16
